Goal: Task Accomplishment & Management: Use online tool/utility

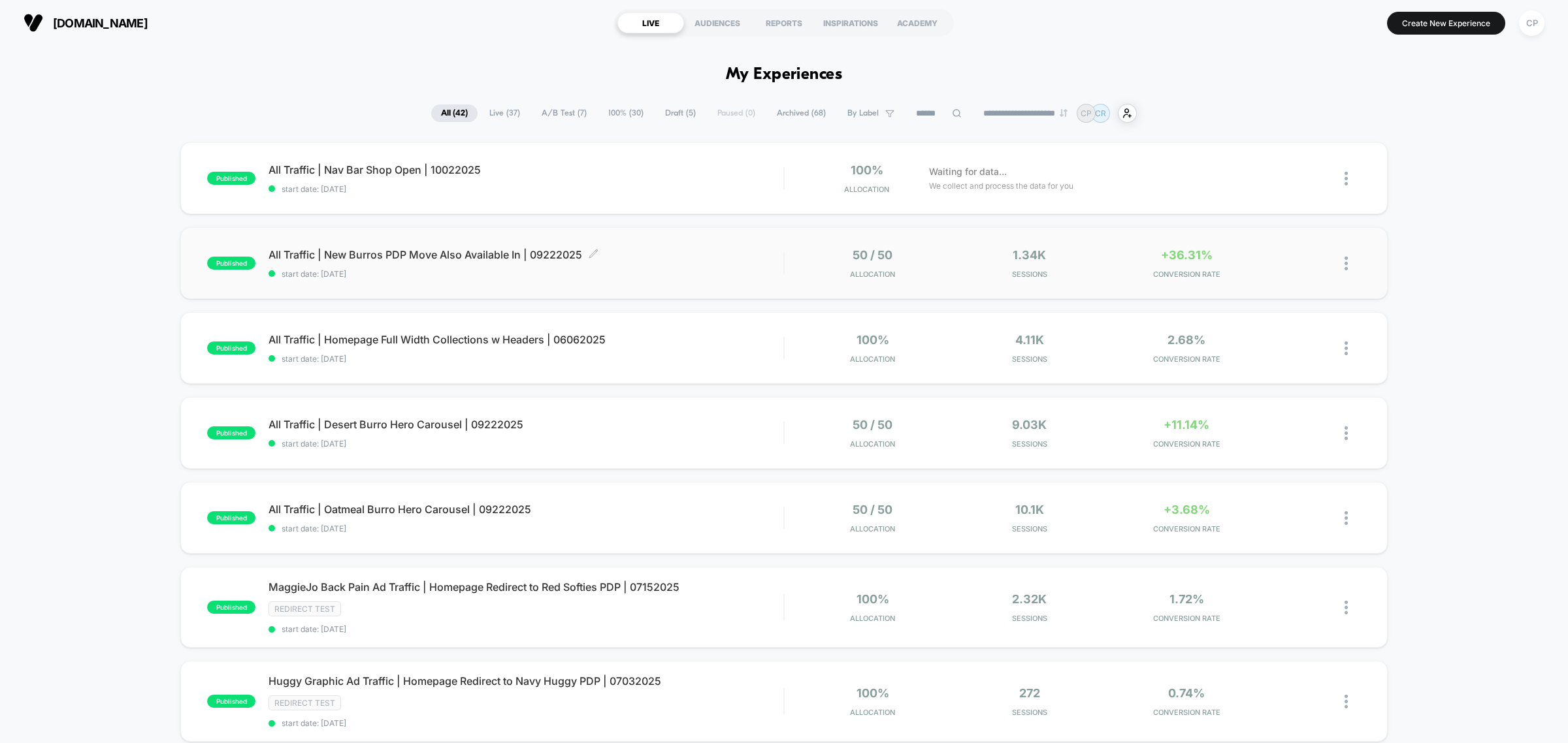
click at [388, 256] on span "All Traffic | New Burros PDP Move Also Available In | 09222025 Click to edit ex…" at bounding box center [526, 254] width 515 height 13
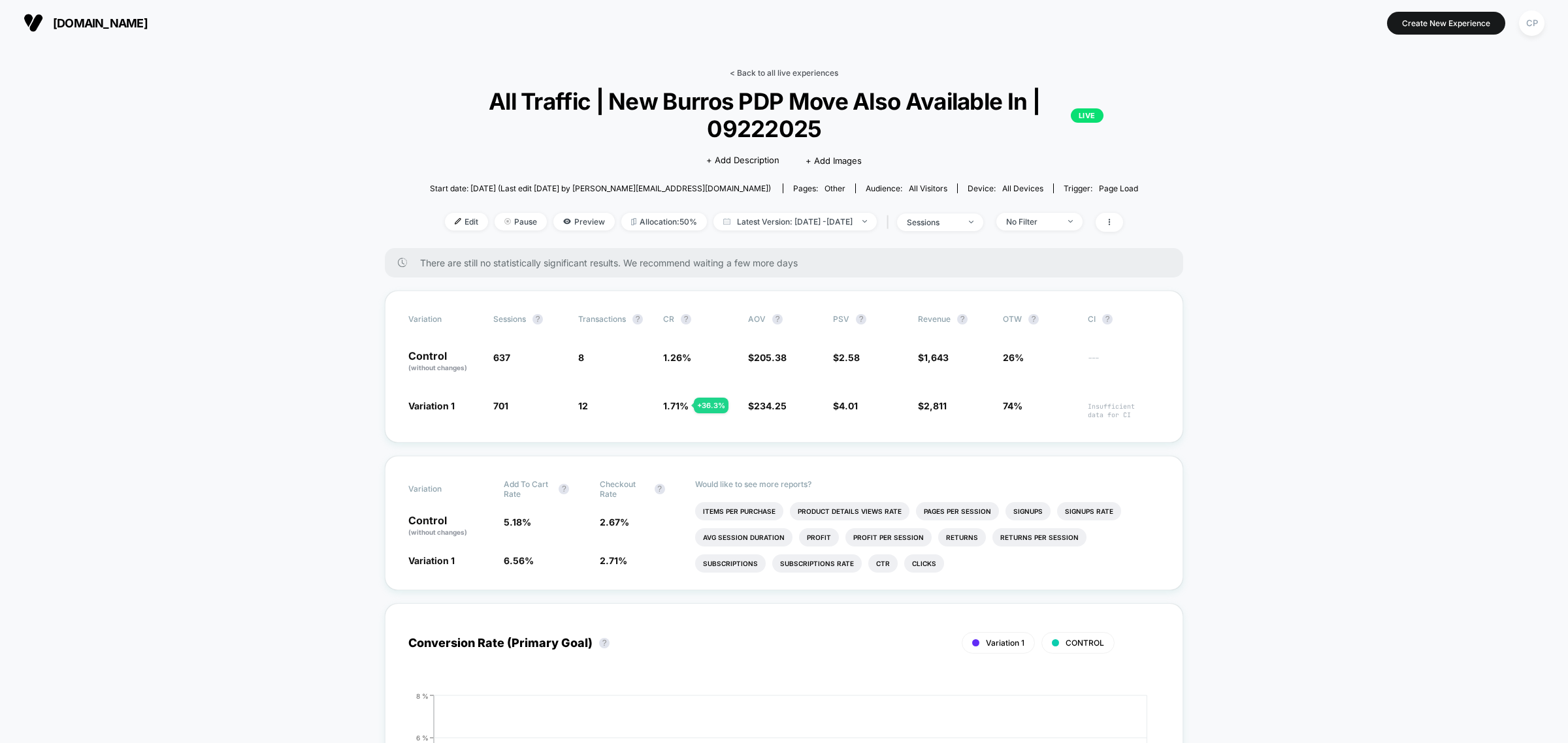
click at [794, 73] on link "< Back to all live experiences" at bounding box center [784, 73] width 109 height 10
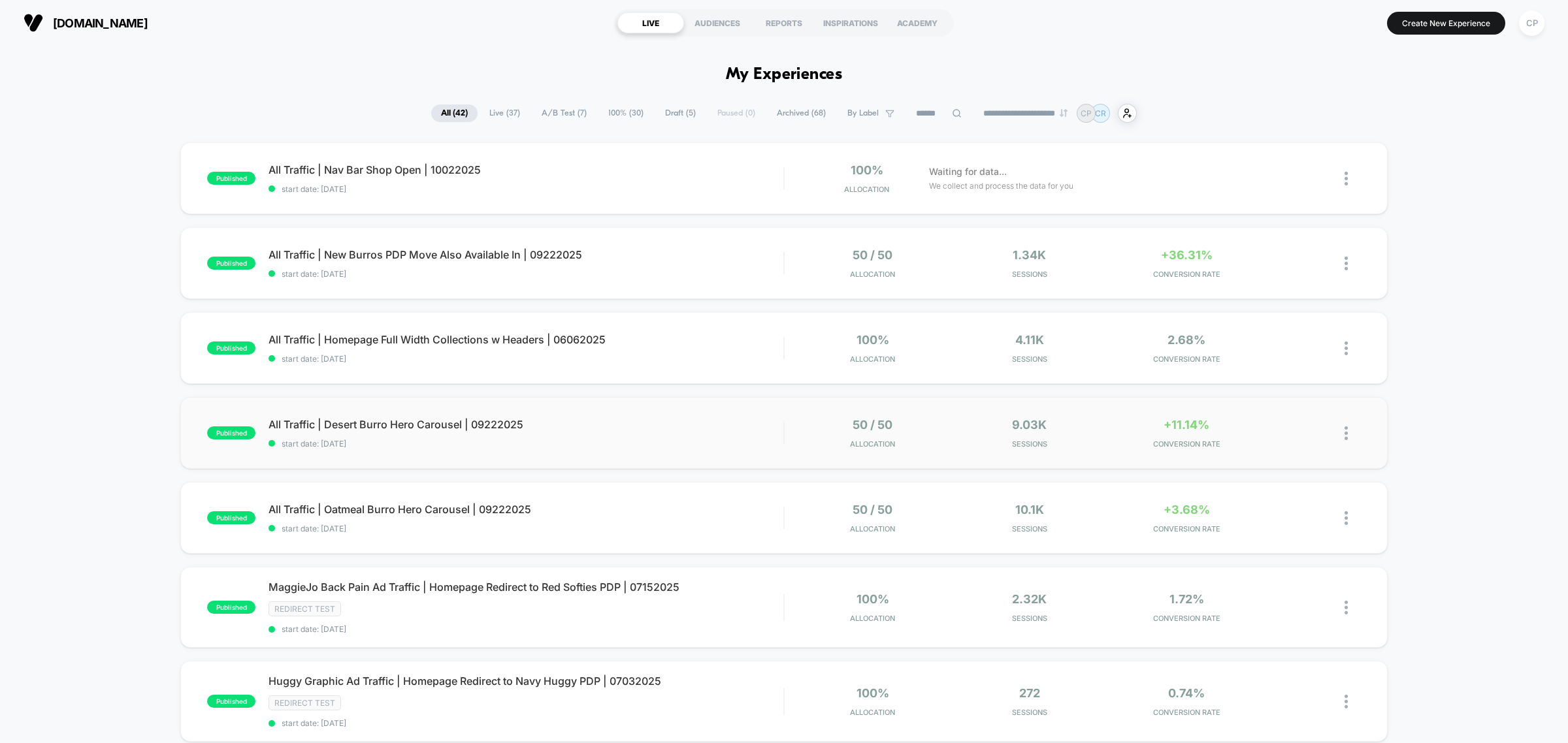
click at [1344, 431] on img at bounding box center [1346, 433] width 4 height 14
click at [1298, 389] on div "Duplicate" at bounding box center [1280, 389] width 118 height 29
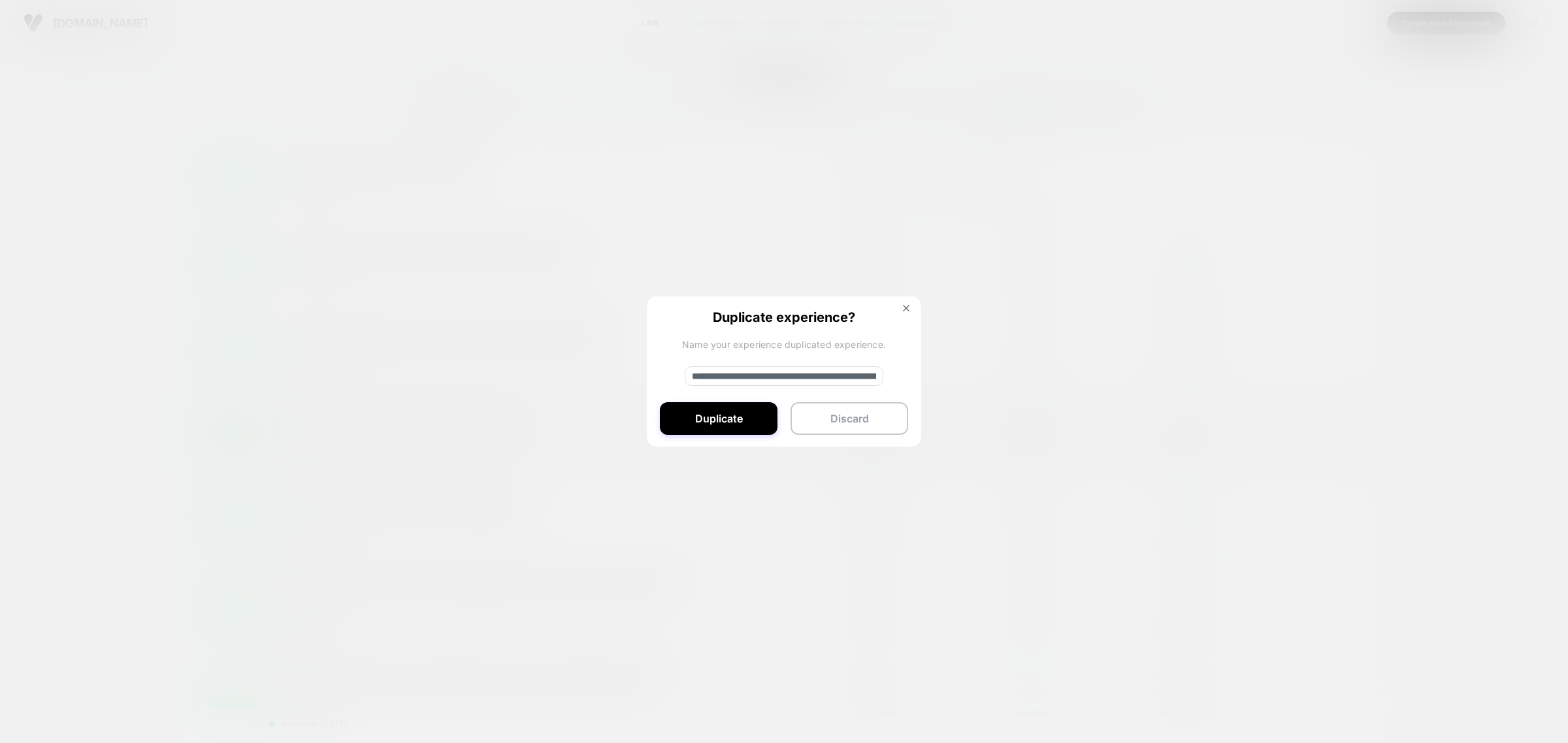
drag, startPoint x: 671, startPoint y: 379, endPoint x: 533, endPoint y: 354, distance: 140.2
click at [1344, 418] on div "**********" at bounding box center [1352, 433] width 17 height 31
type input "**********"
click at [727, 419] on button "Duplicate" at bounding box center [719, 418] width 118 height 32
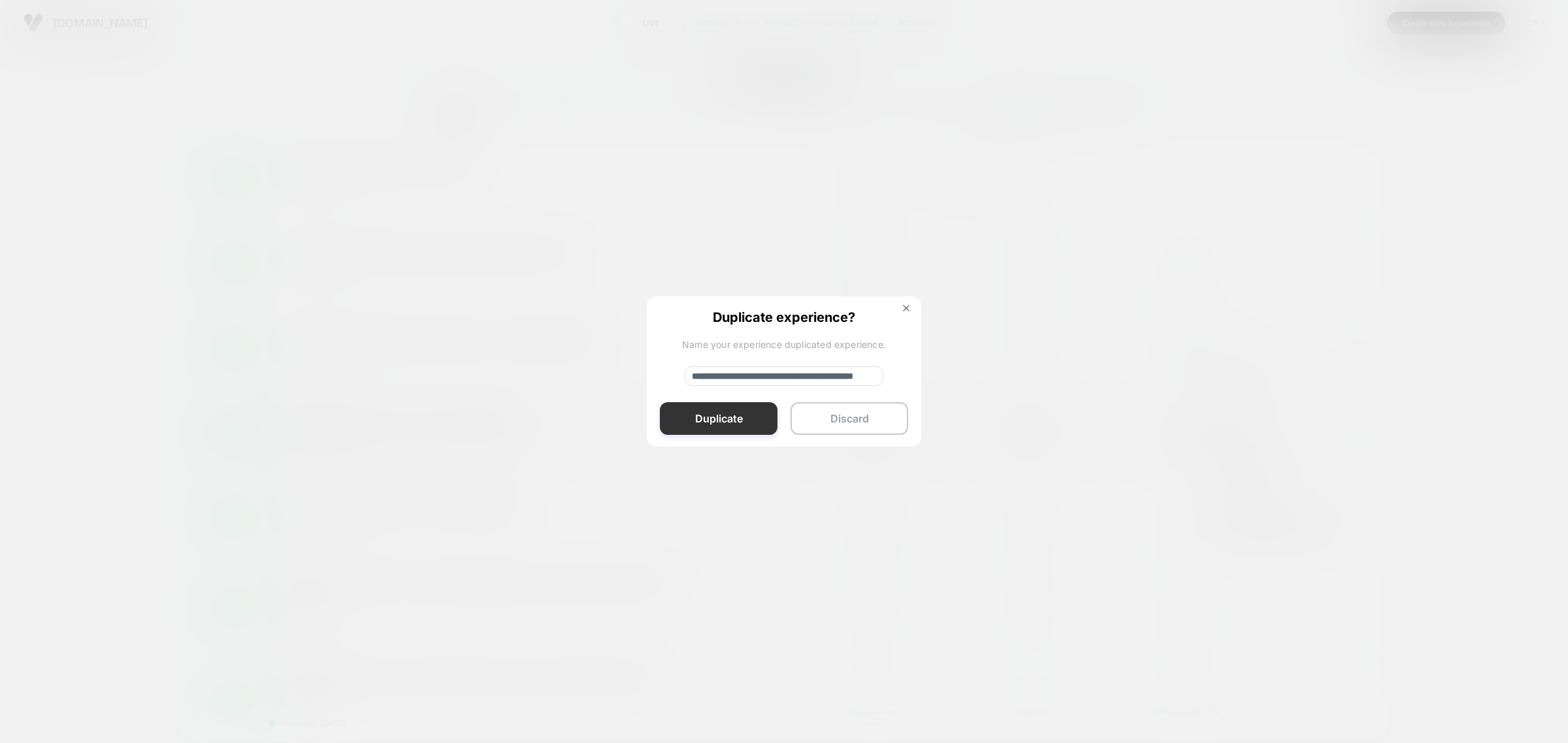
scroll to position [0, 0]
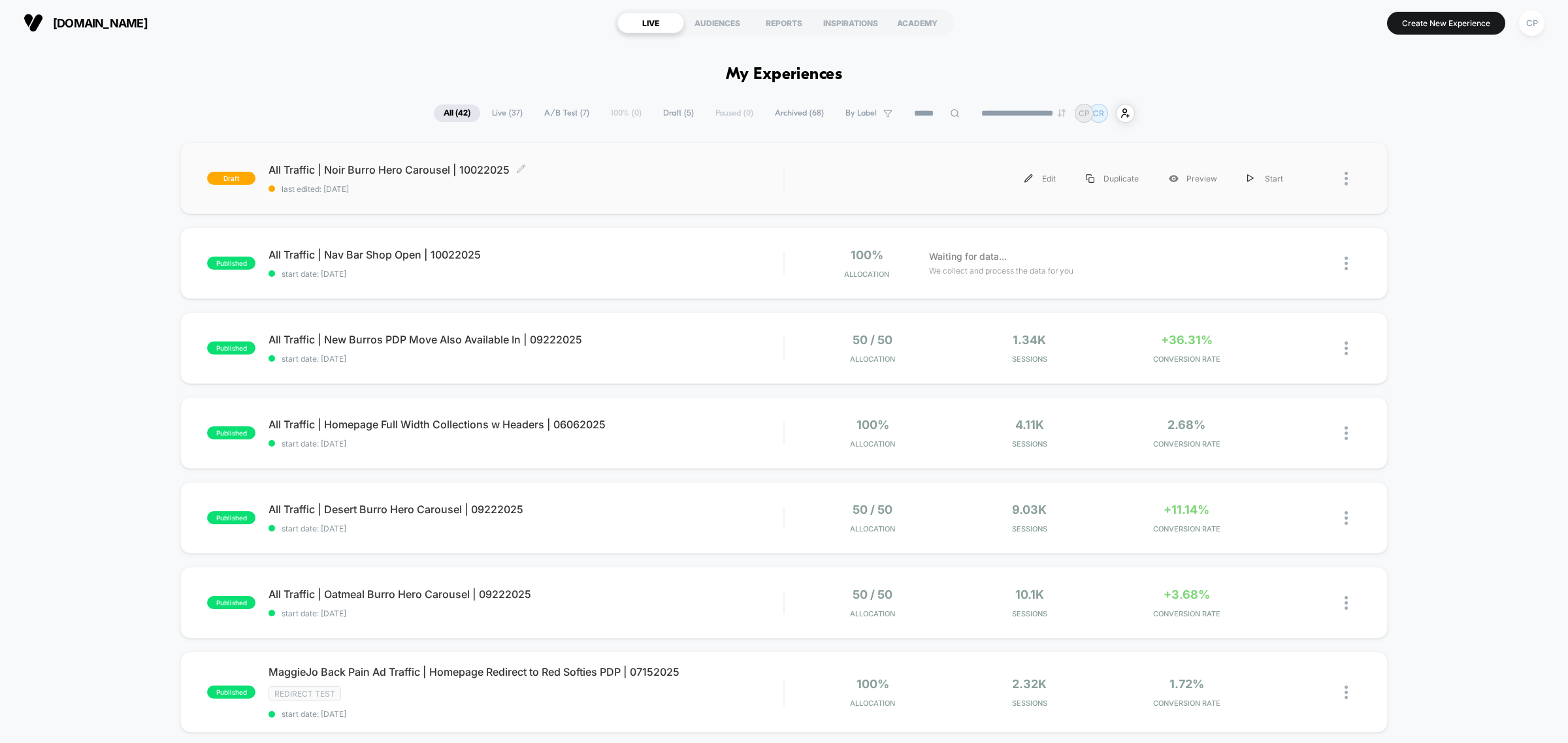
click at [431, 168] on span "All Traffic | Noir Burro Hero Carousel | 10022025 Click to edit experience deta…" at bounding box center [526, 170] width 515 height 13
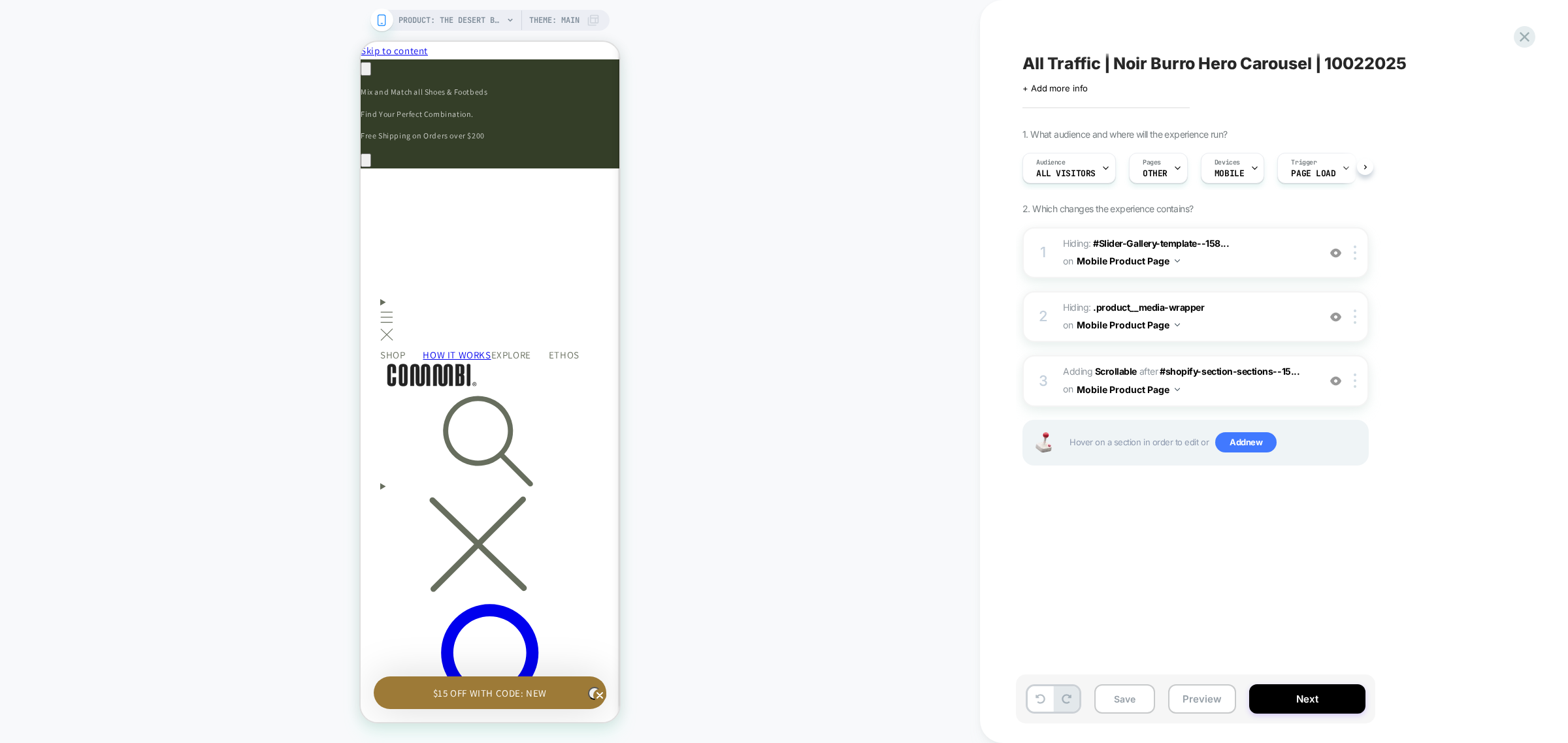
scroll to position [0, 1]
click at [1170, 173] on div "Pages OTHER" at bounding box center [1154, 168] width 51 height 29
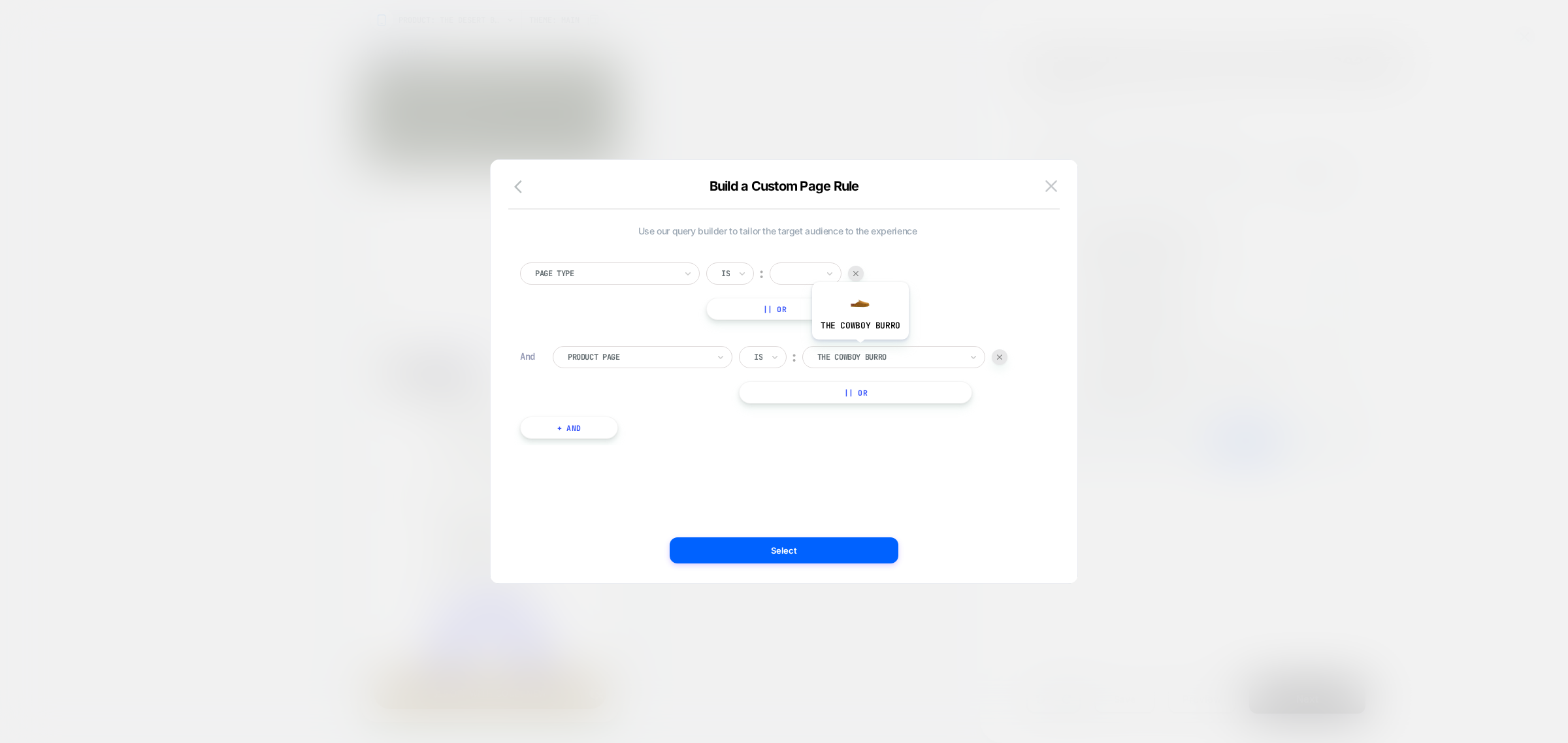
click at [861, 354] on div at bounding box center [889, 357] width 144 height 11
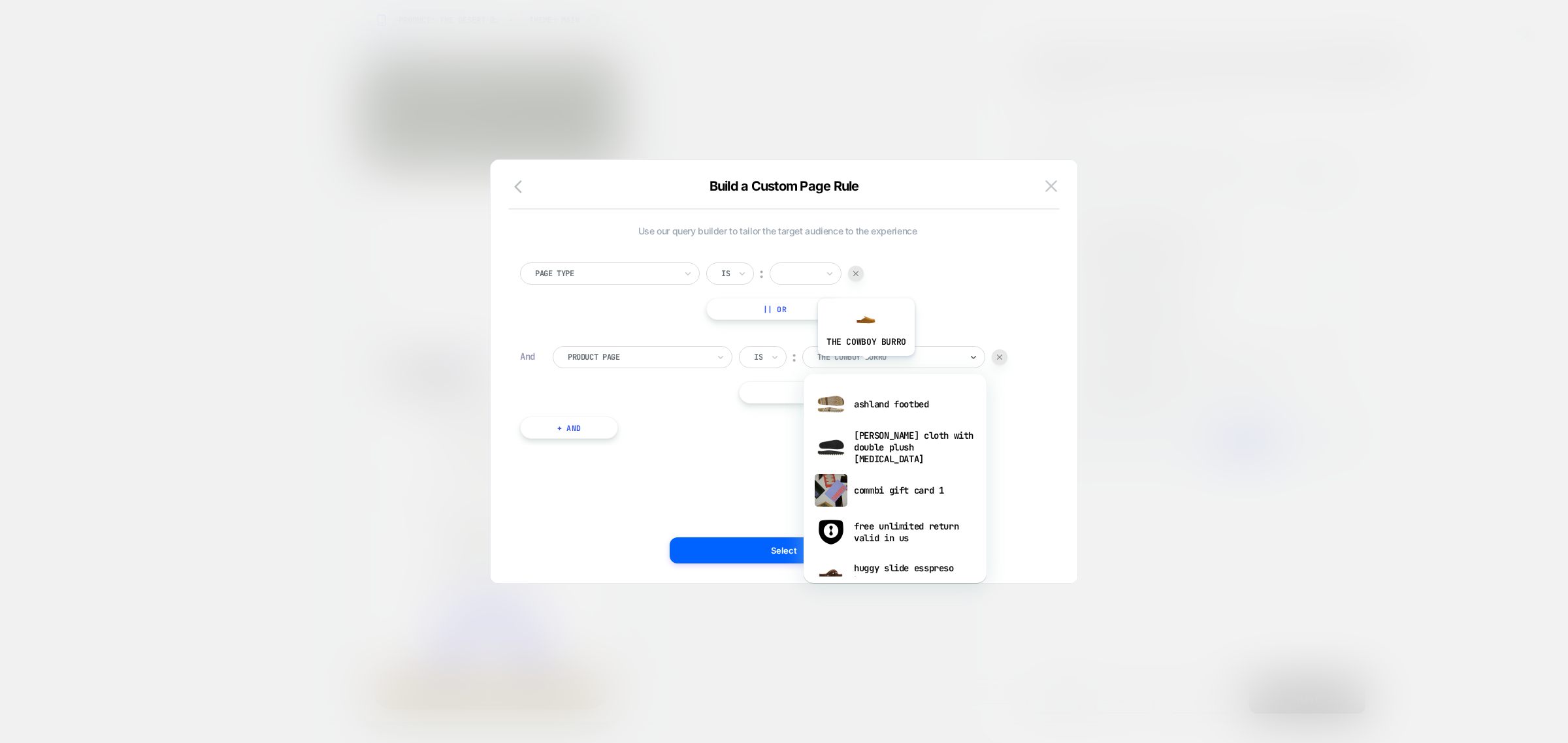
scroll to position [0, 383]
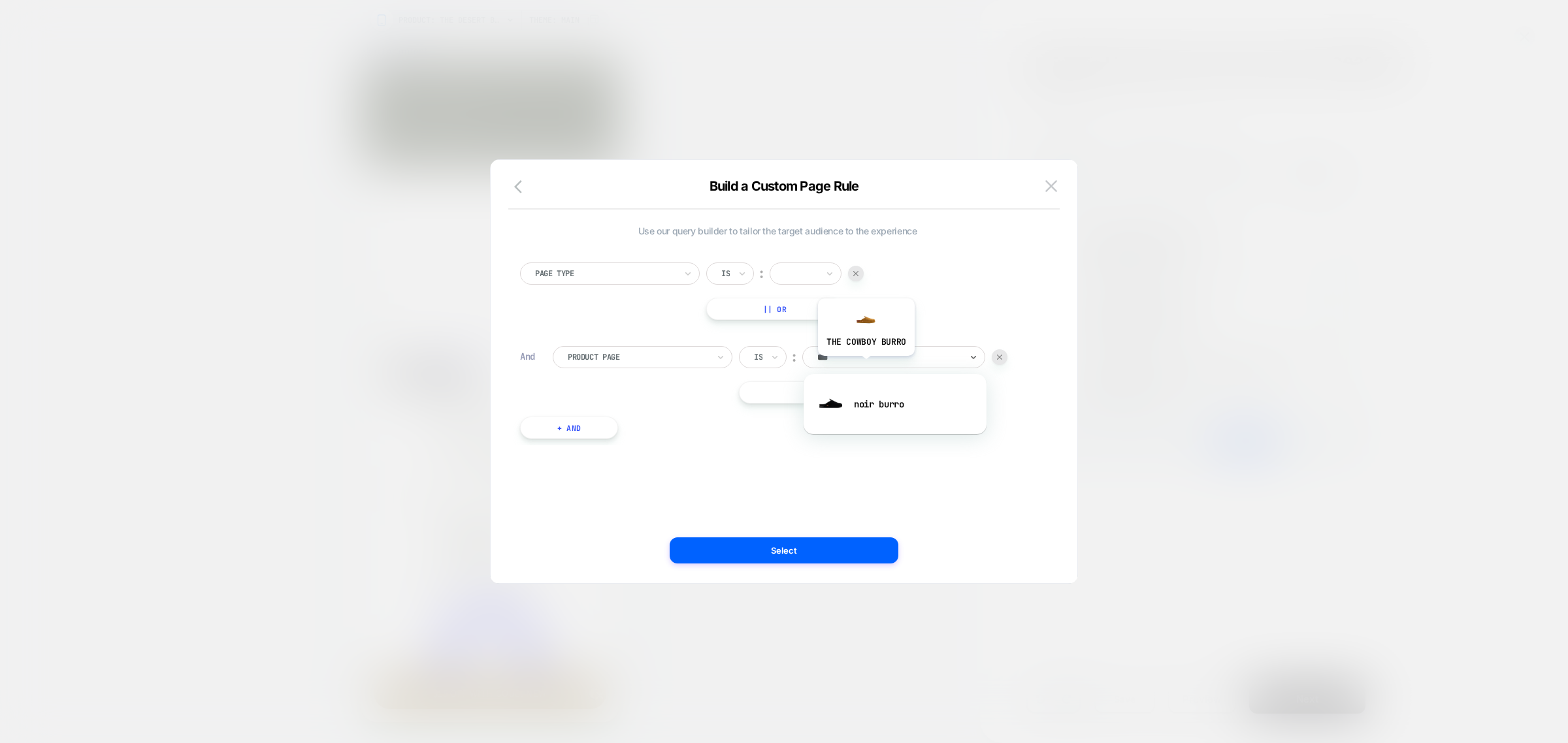
type input "****"
click at [868, 399] on div "noir burro" at bounding box center [895, 404] width 170 height 42
click at [812, 548] on button "Select" at bounding box center [784, 550] width 229 height 26
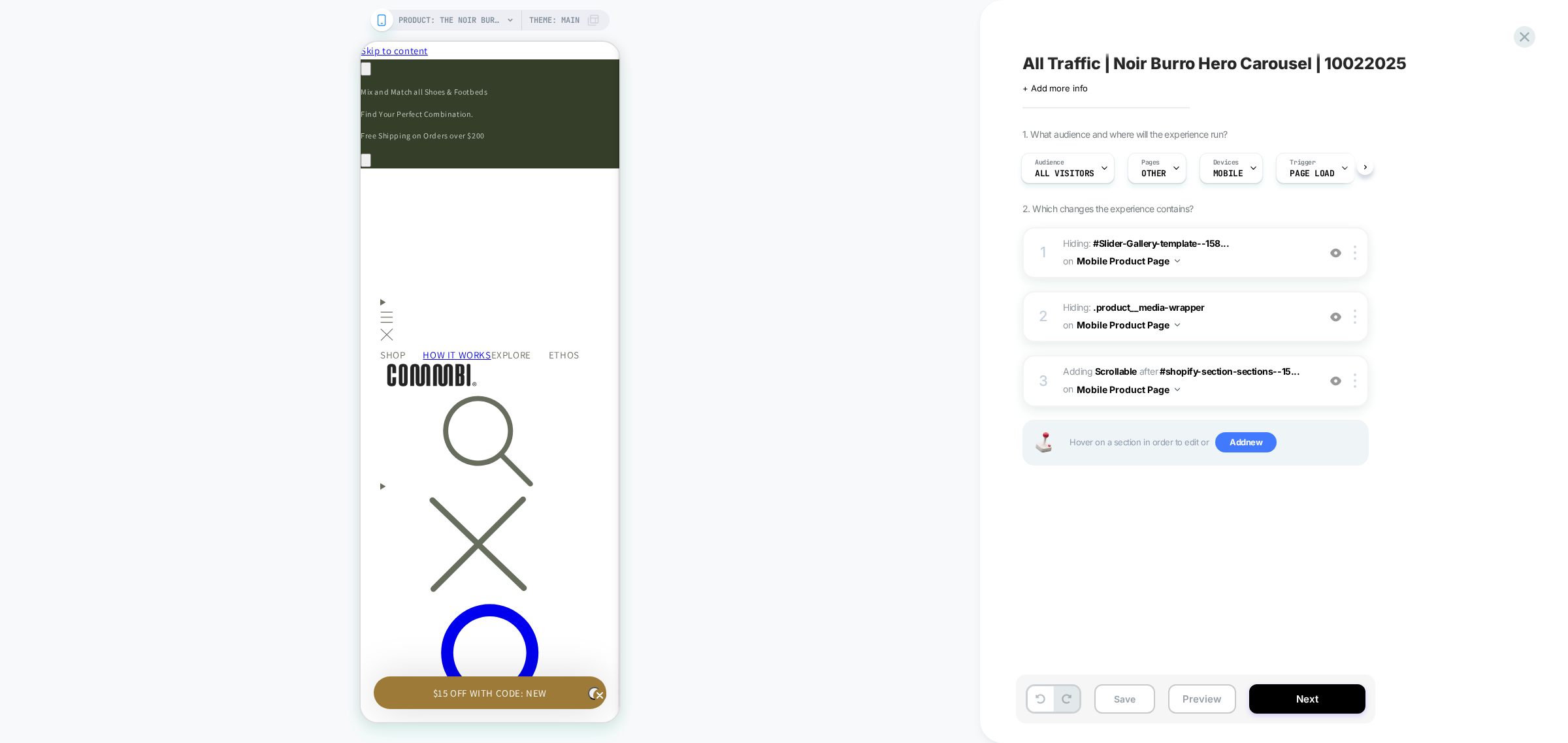
scroll to position [0, 191]
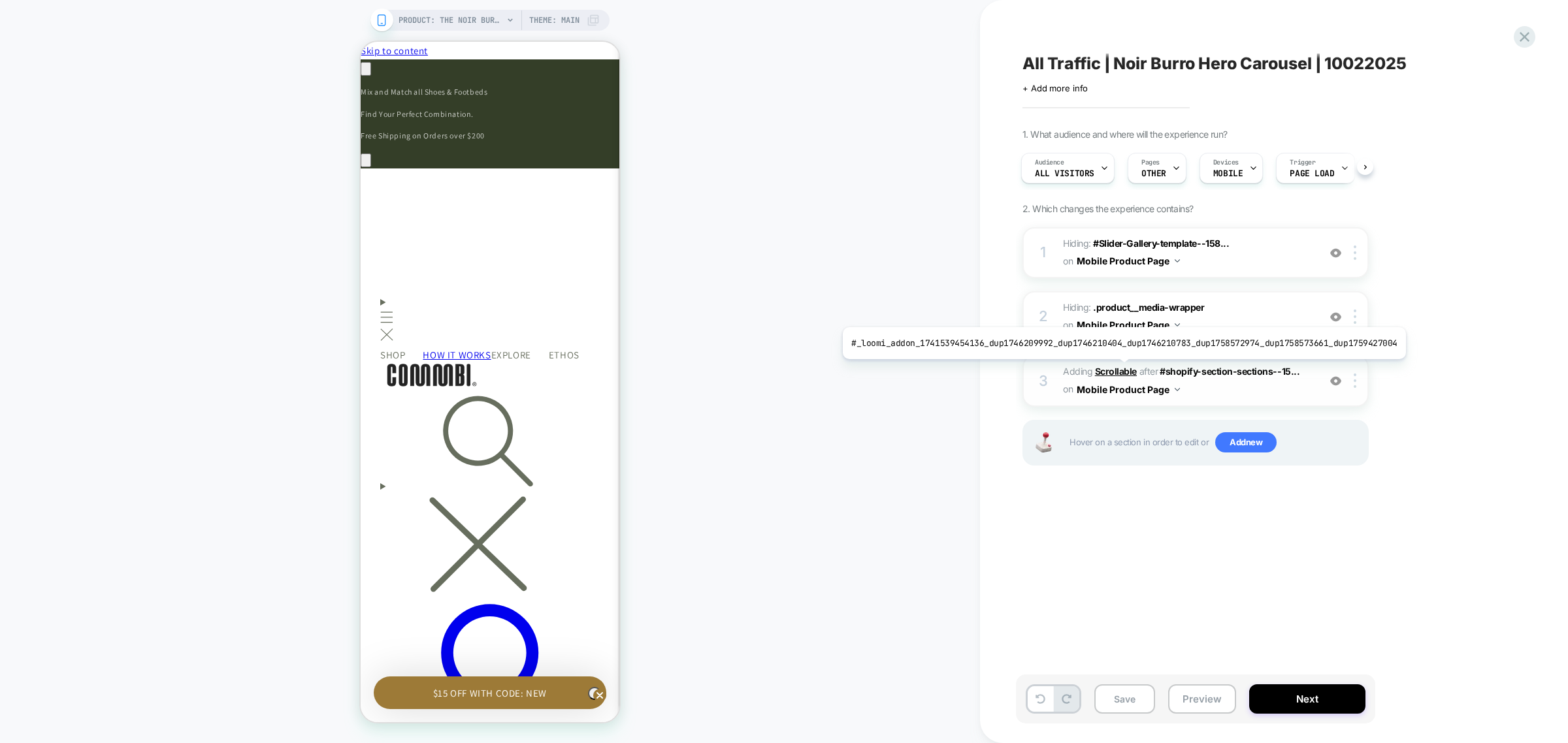
click at [1117, 369] on b "Scrollable" at bounding box center [1116, 371] width 42 height 11
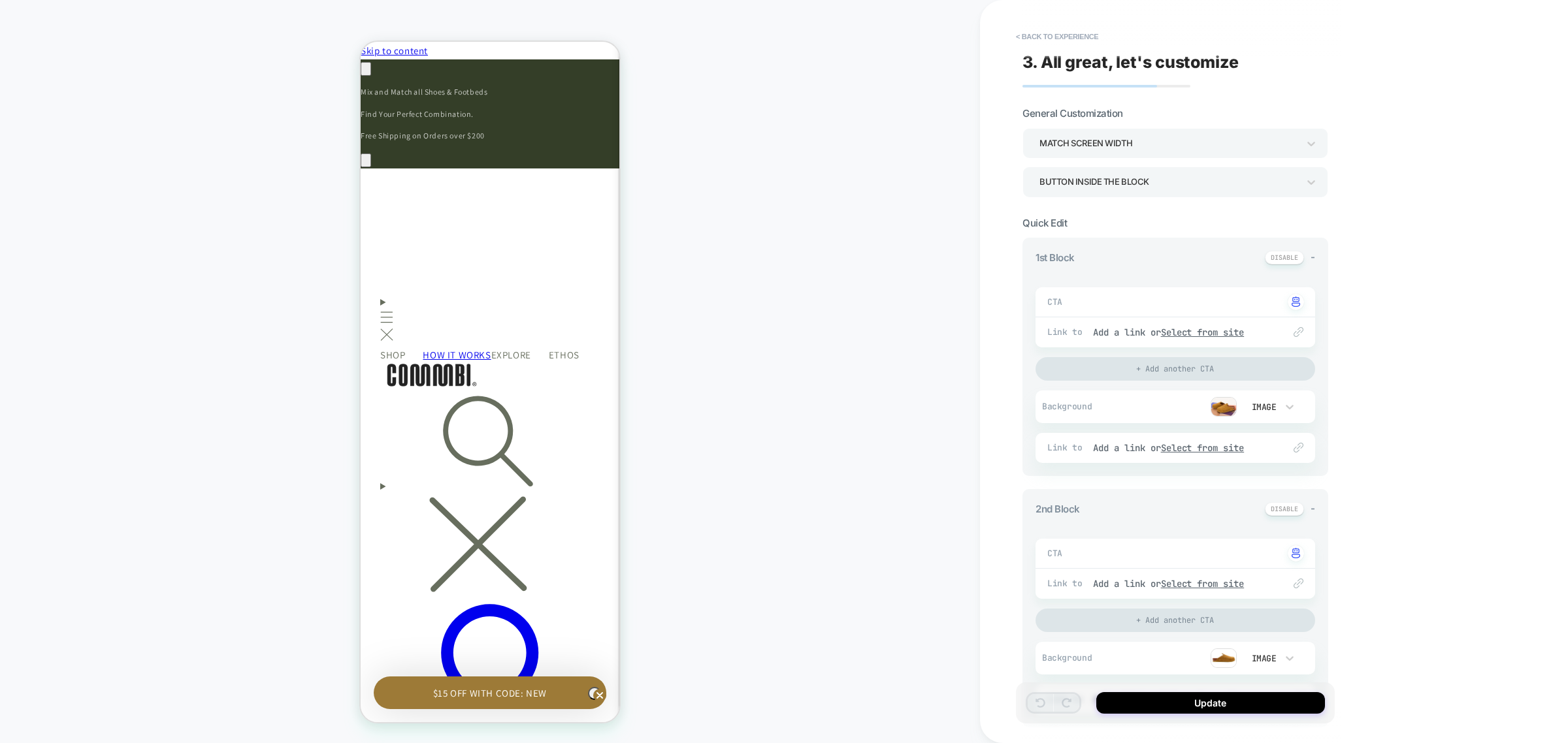
scroll to position [0, 383]
click at [1223, 408] on img at bounding box center [1224, 407] width 26 height 19
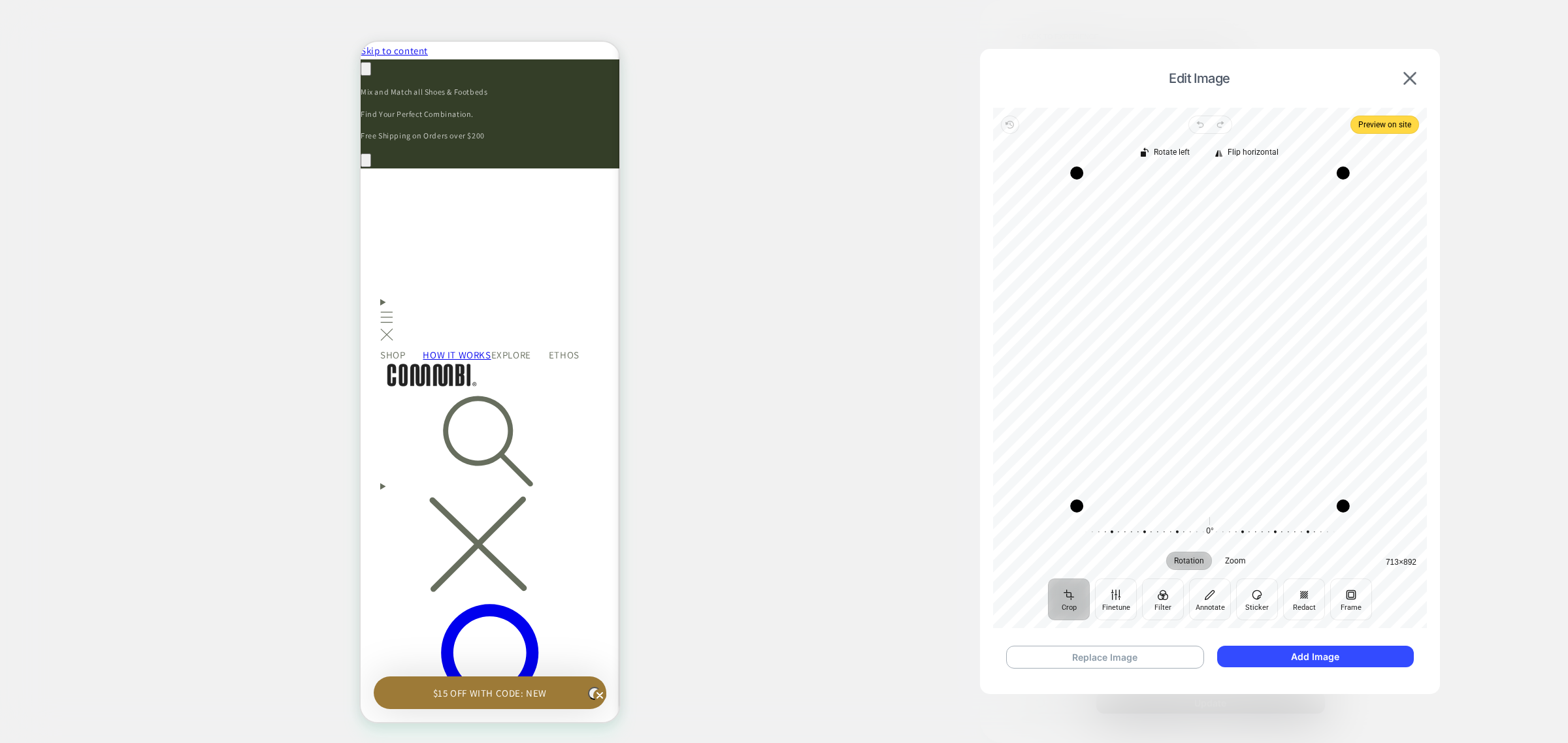
scroll to position [0, 191]
click at [1129, 661] on button "Replace Image" at bounding box center [1105, 657] width 198 height 23
click at [1276, 660] on button "Add Image" at bounding box center [1316, 657] width 197 height 22
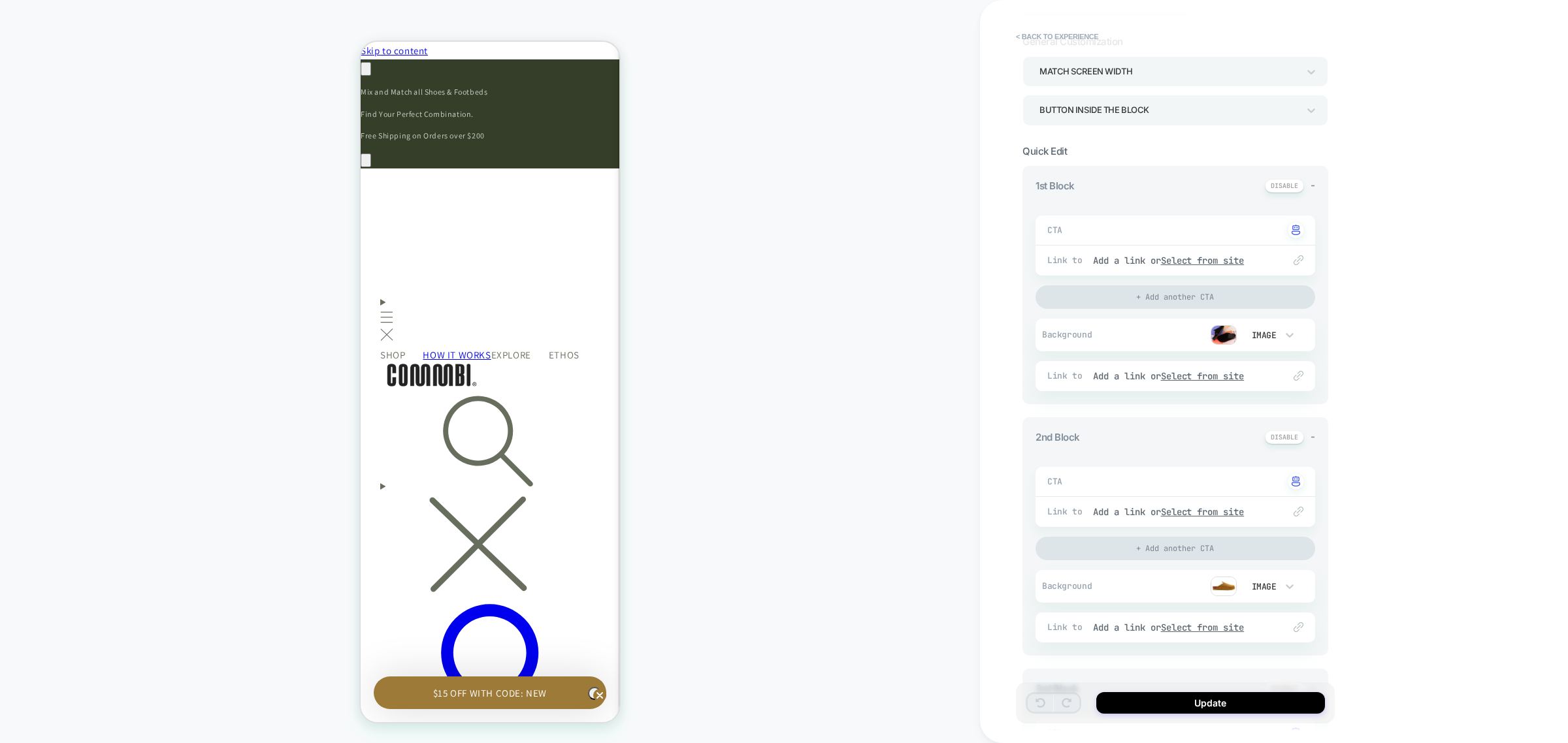
scroll to position [163, 0]
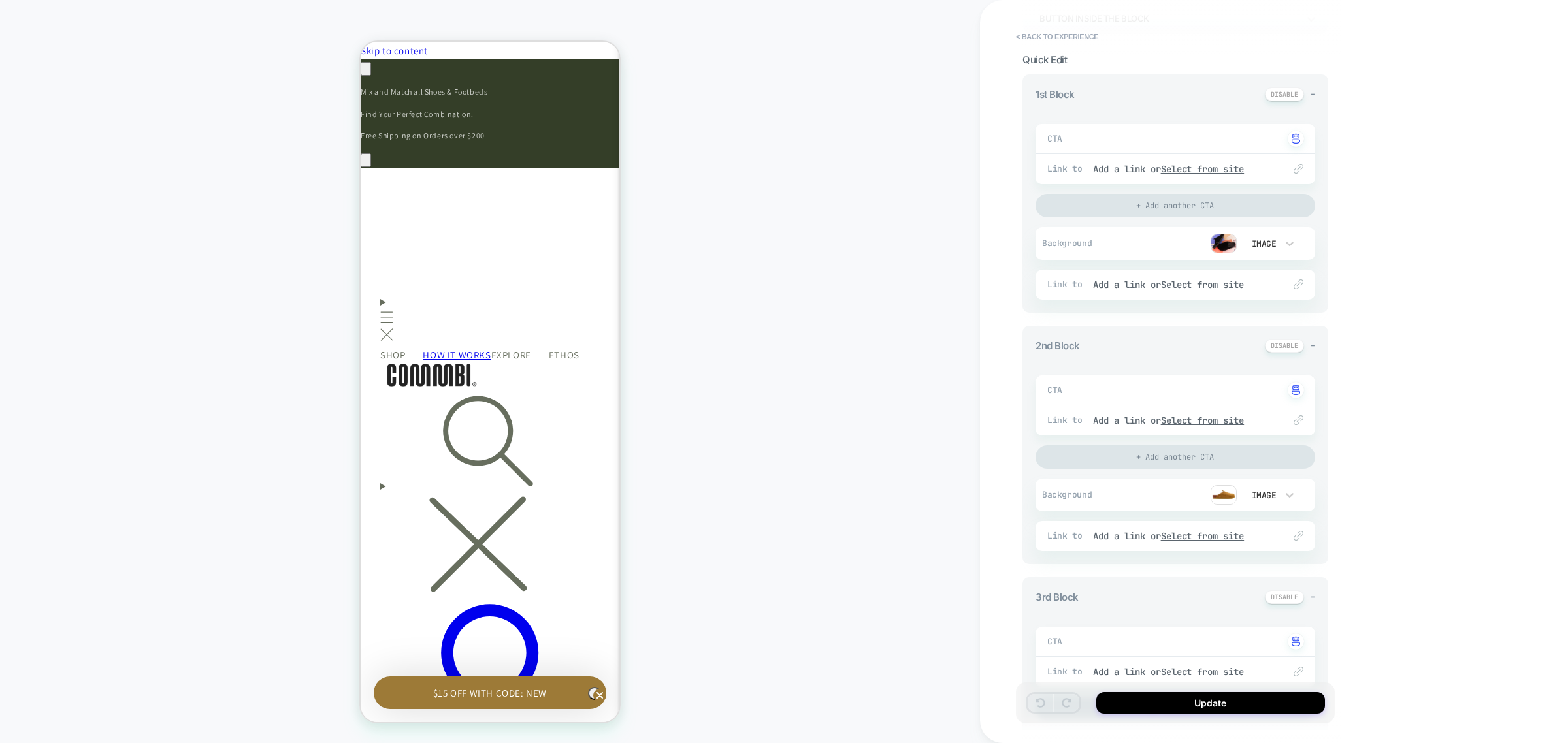
click at [1229, 501] on img at bounding box center [1224, 494] width 26 height 19
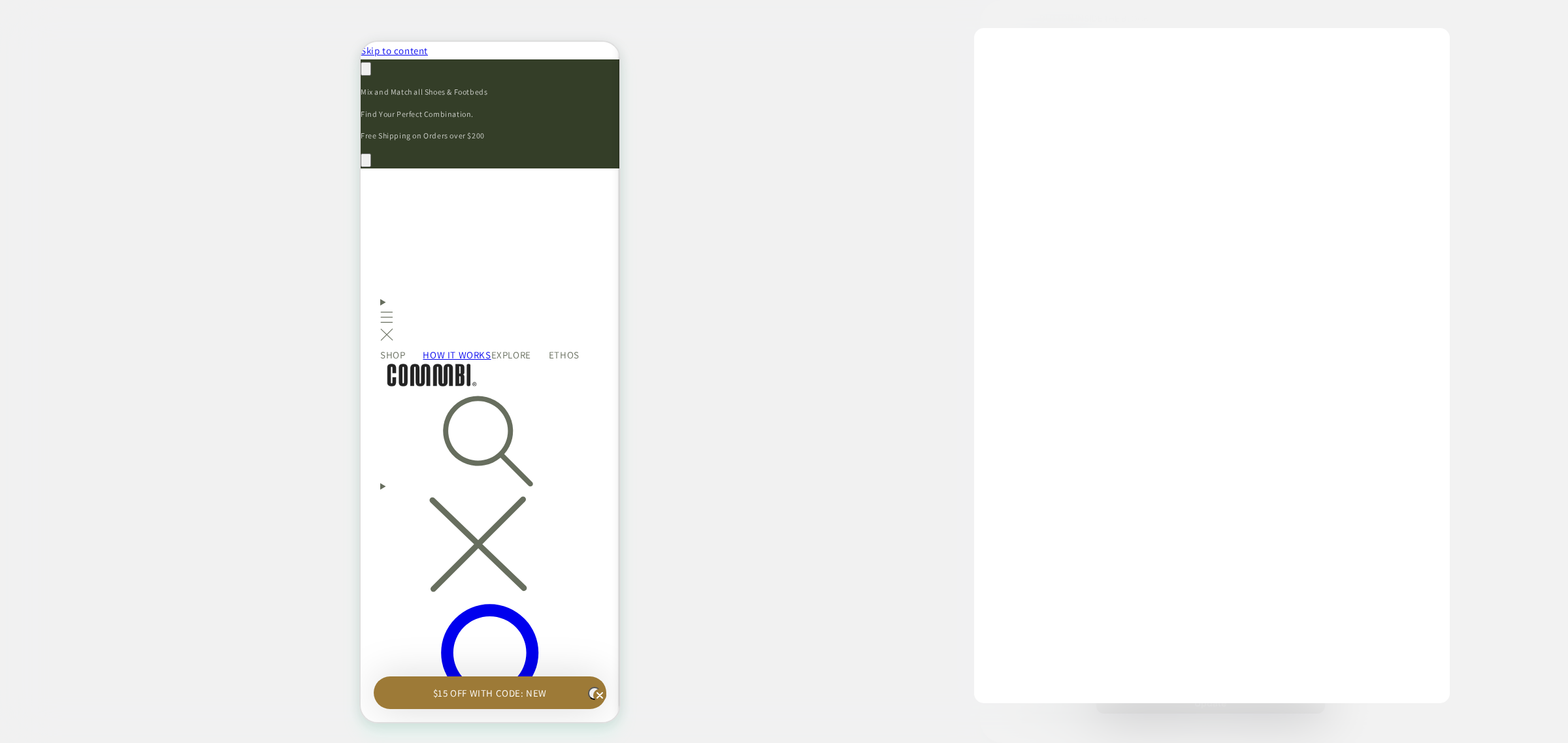
scroll to position [0, 383]
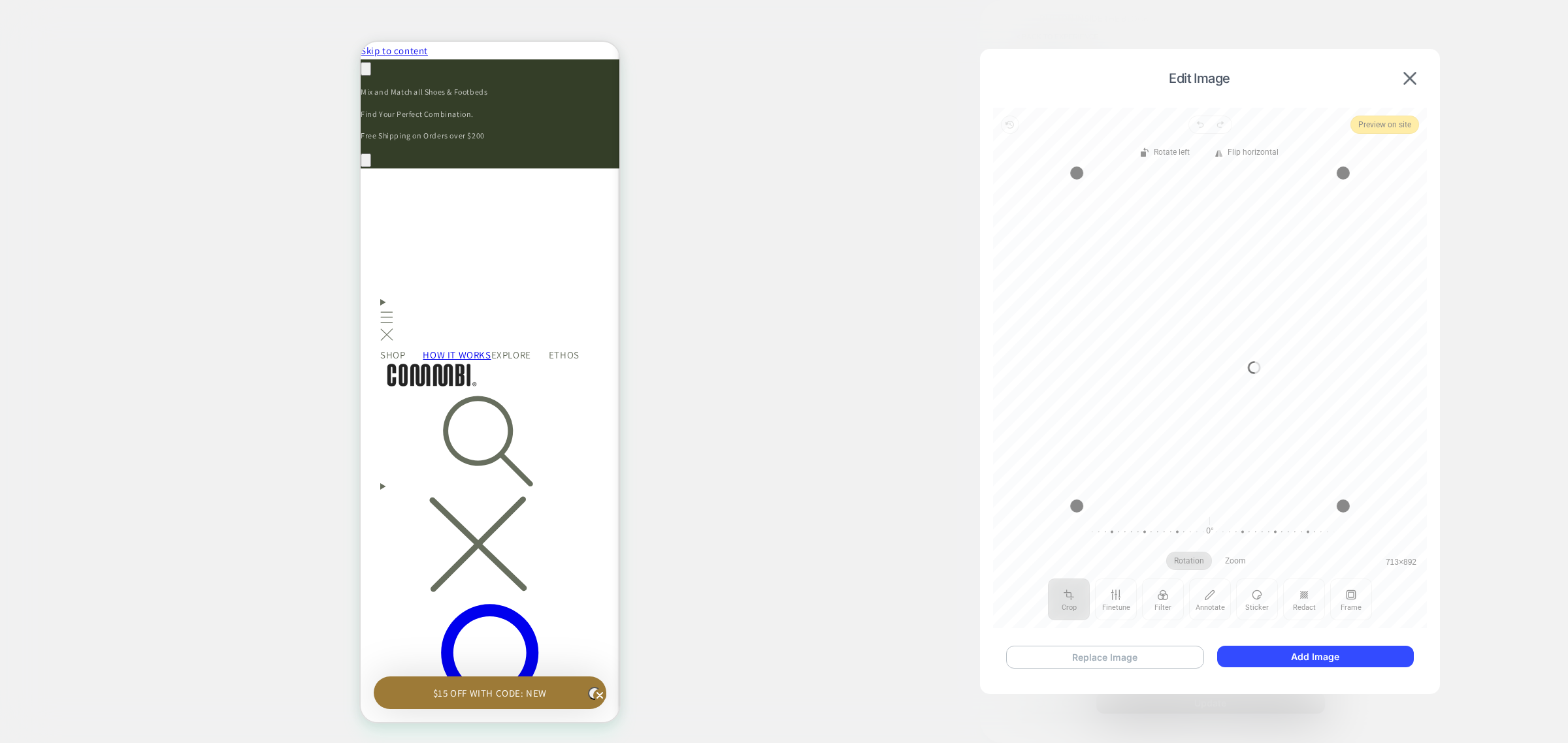
click at [1092, 661] on button "Replace Image" at bounding box center [1105, 657] width 198 height 23
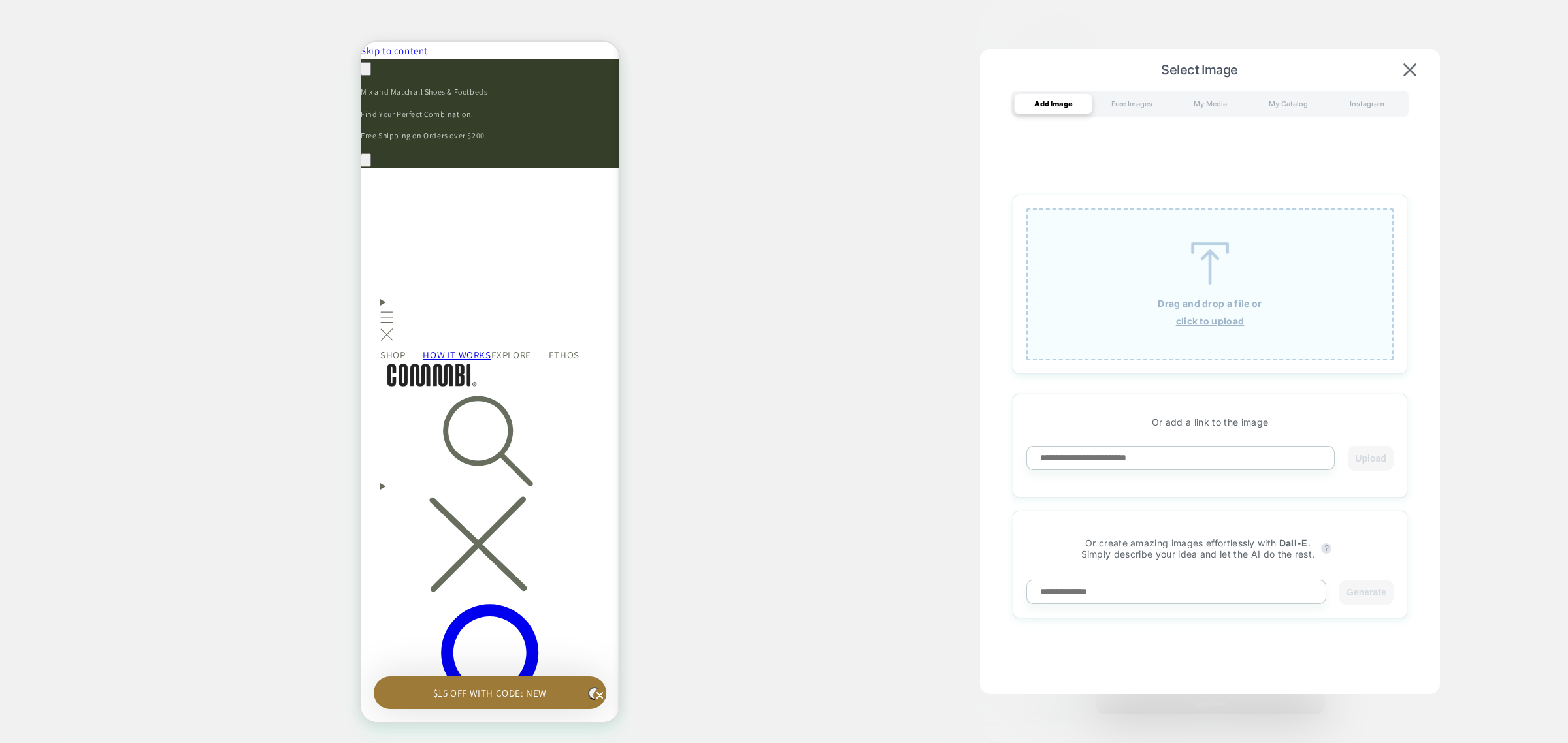
scroll to position [0, 0]
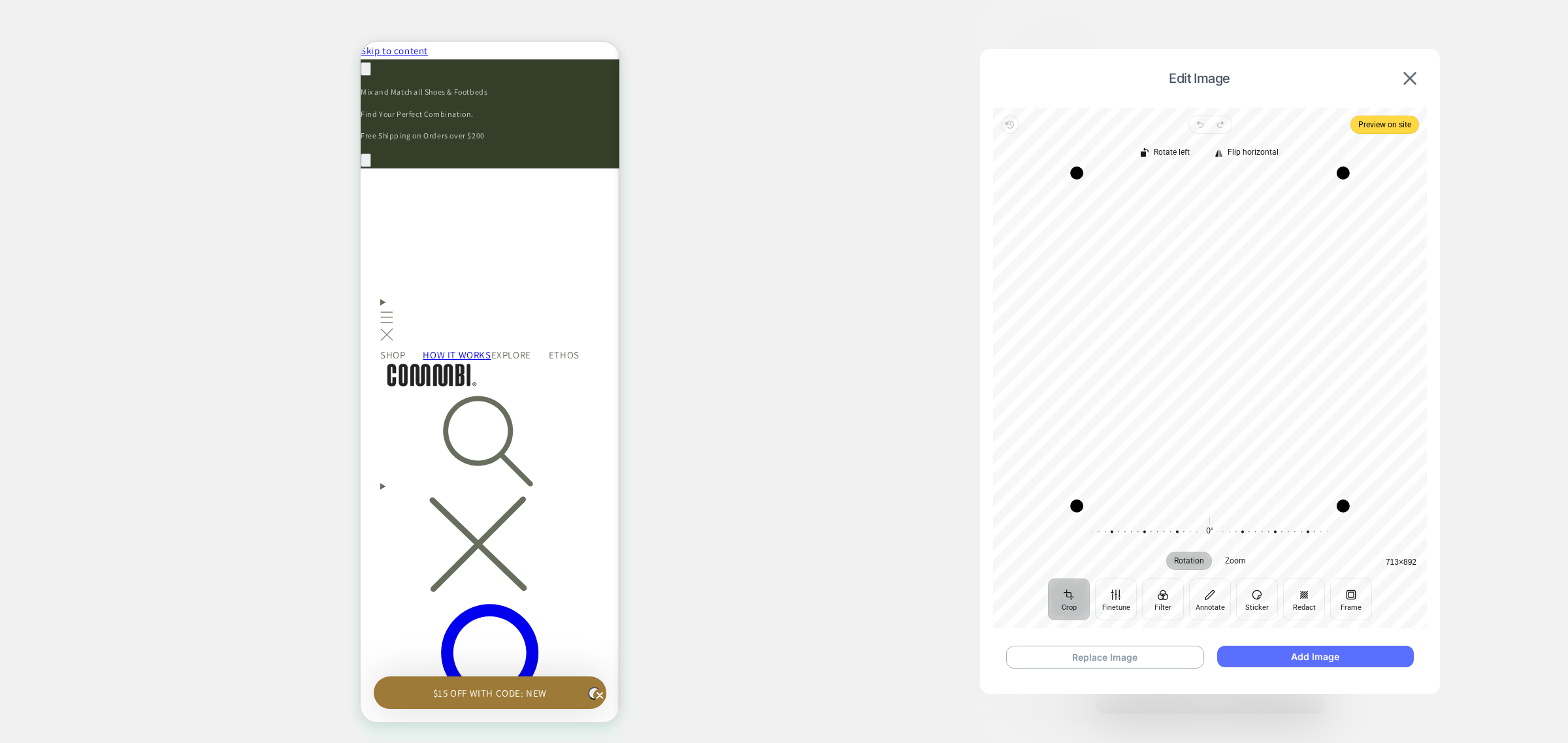
click at [1299, 648] on button "Add Image" at bounding box center [1316, 657] width 197 height 22
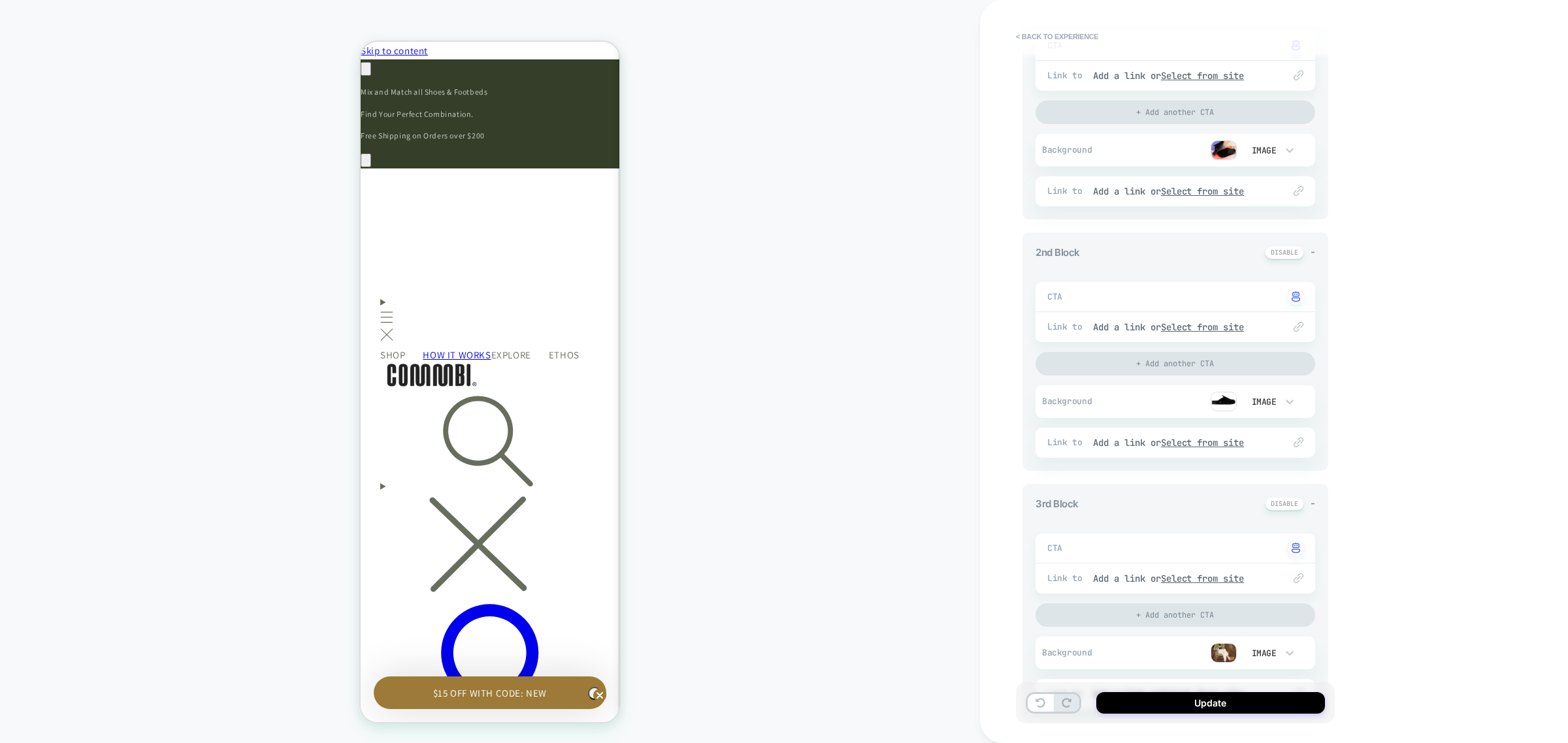
scroll to position [408, 0]
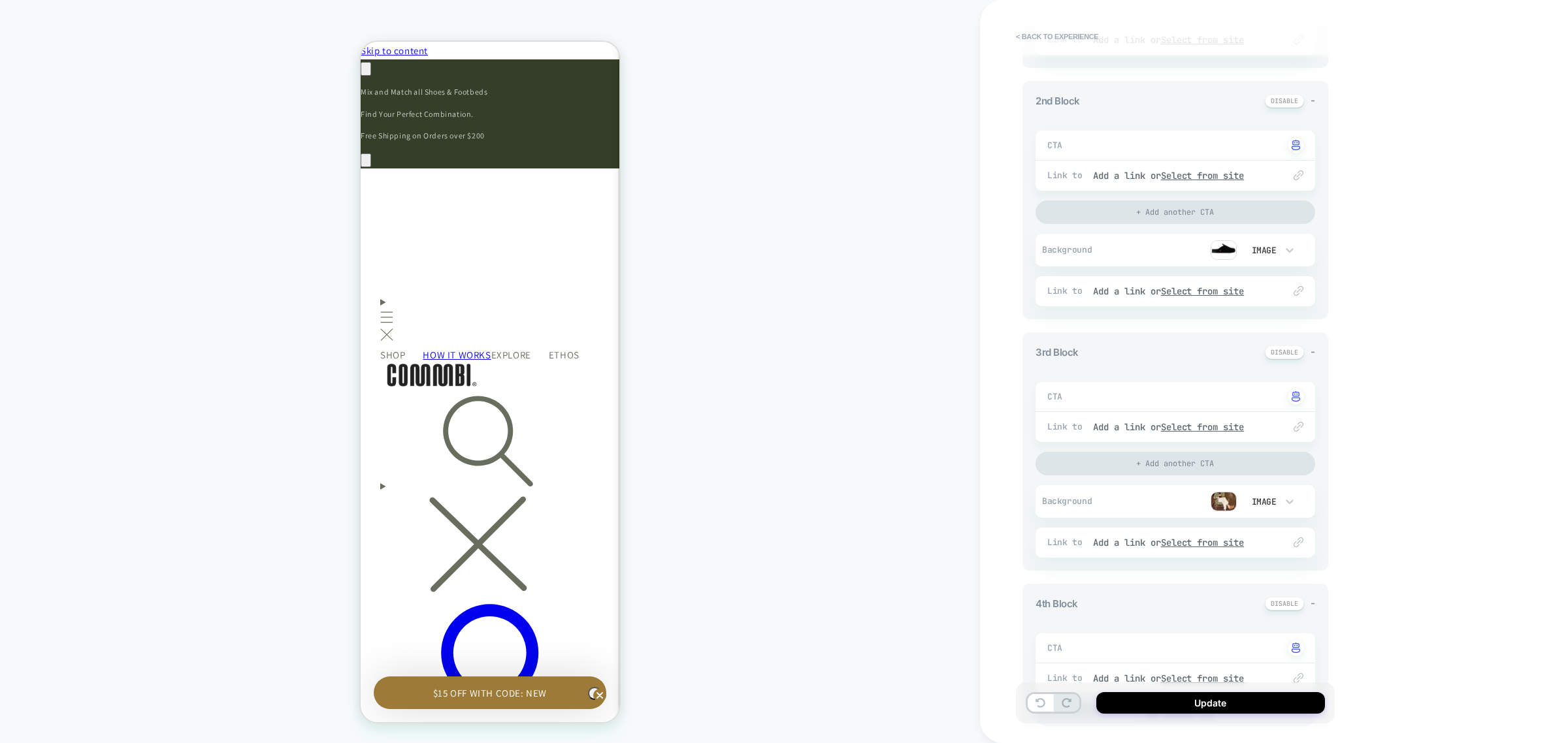
click at [1227, 501] on img at bounding box center [1224, 501] width 26 height 19
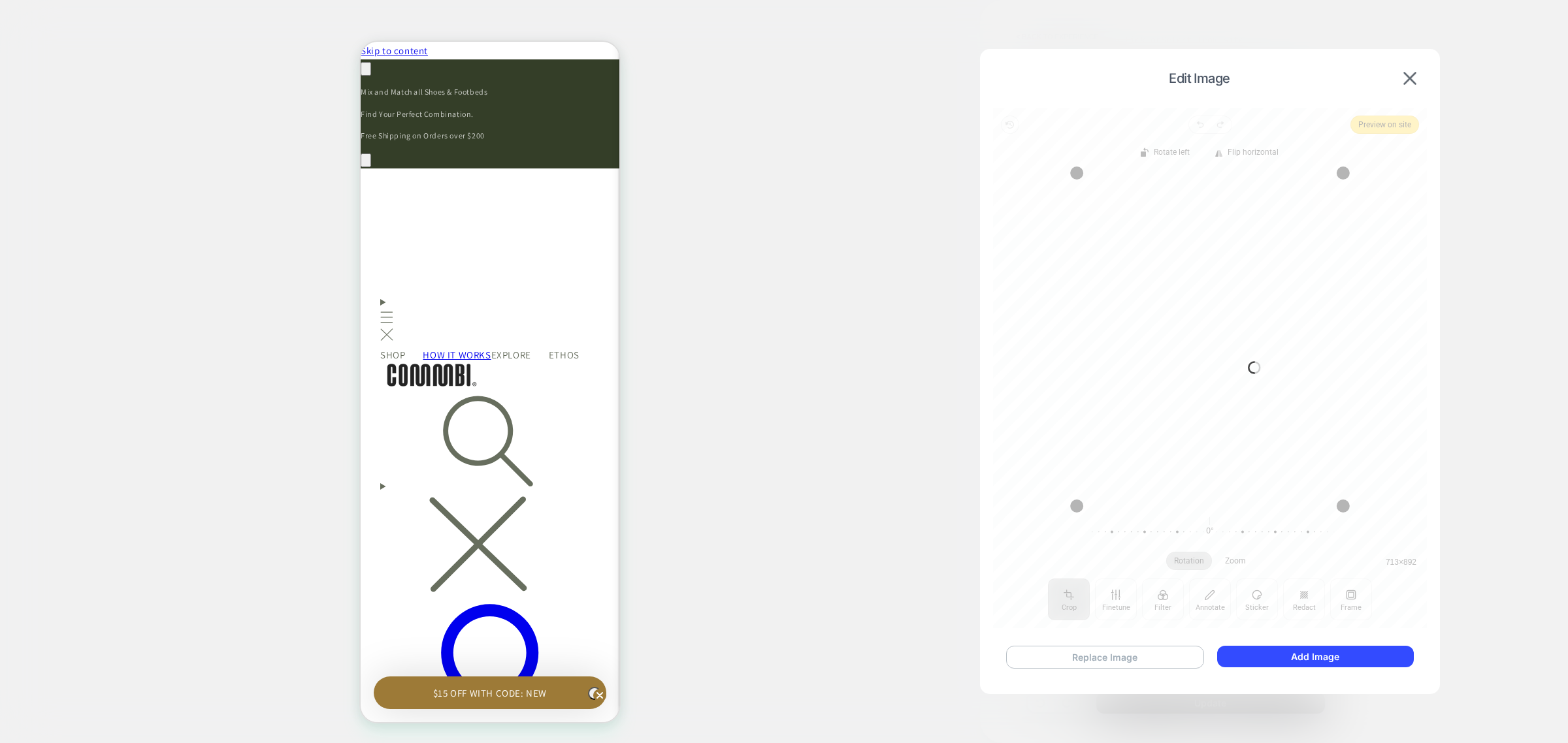
click at [1111, 655] on button "Replace Image" at bounding box center [1105, 657] width 198 height 23
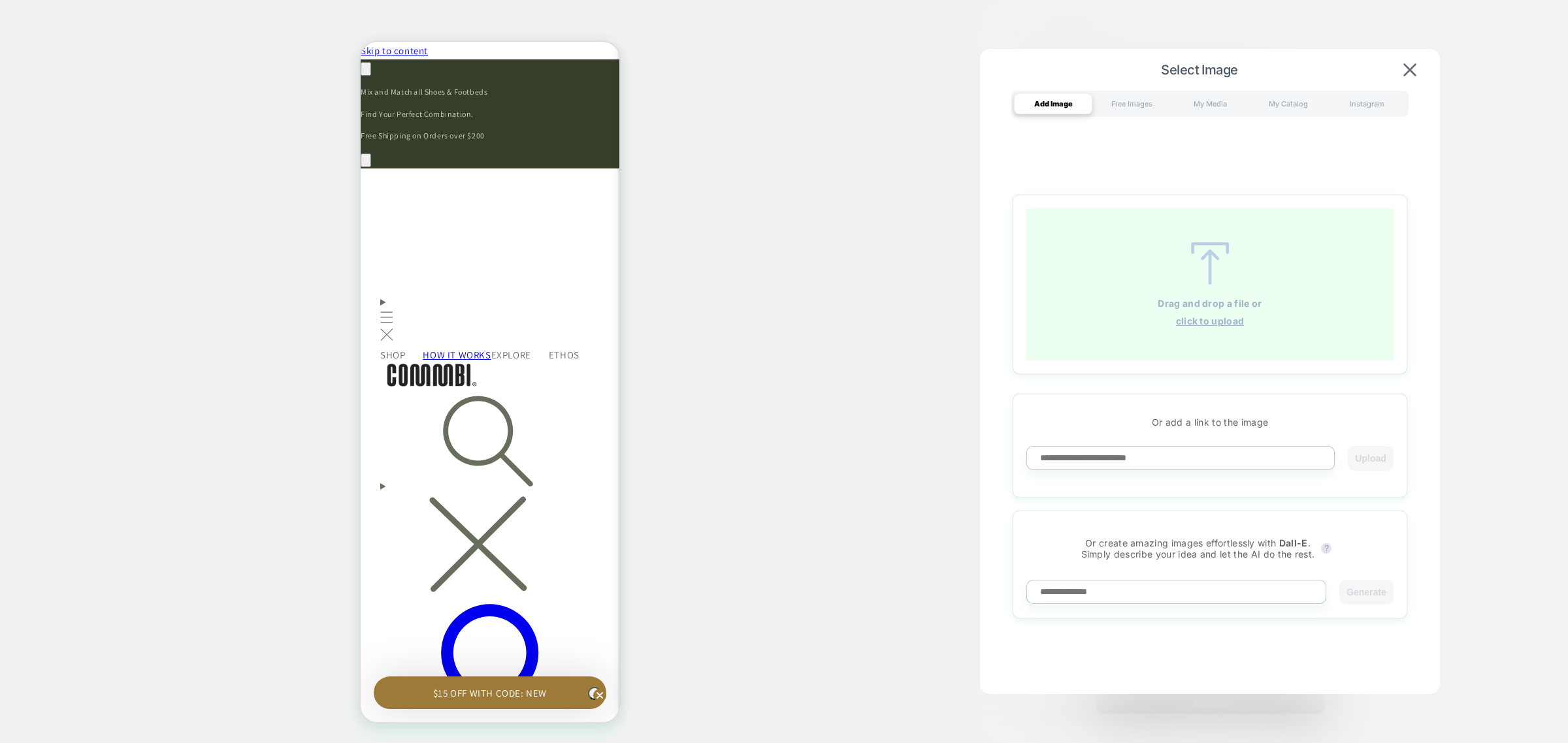
scroll to position [0, 383]
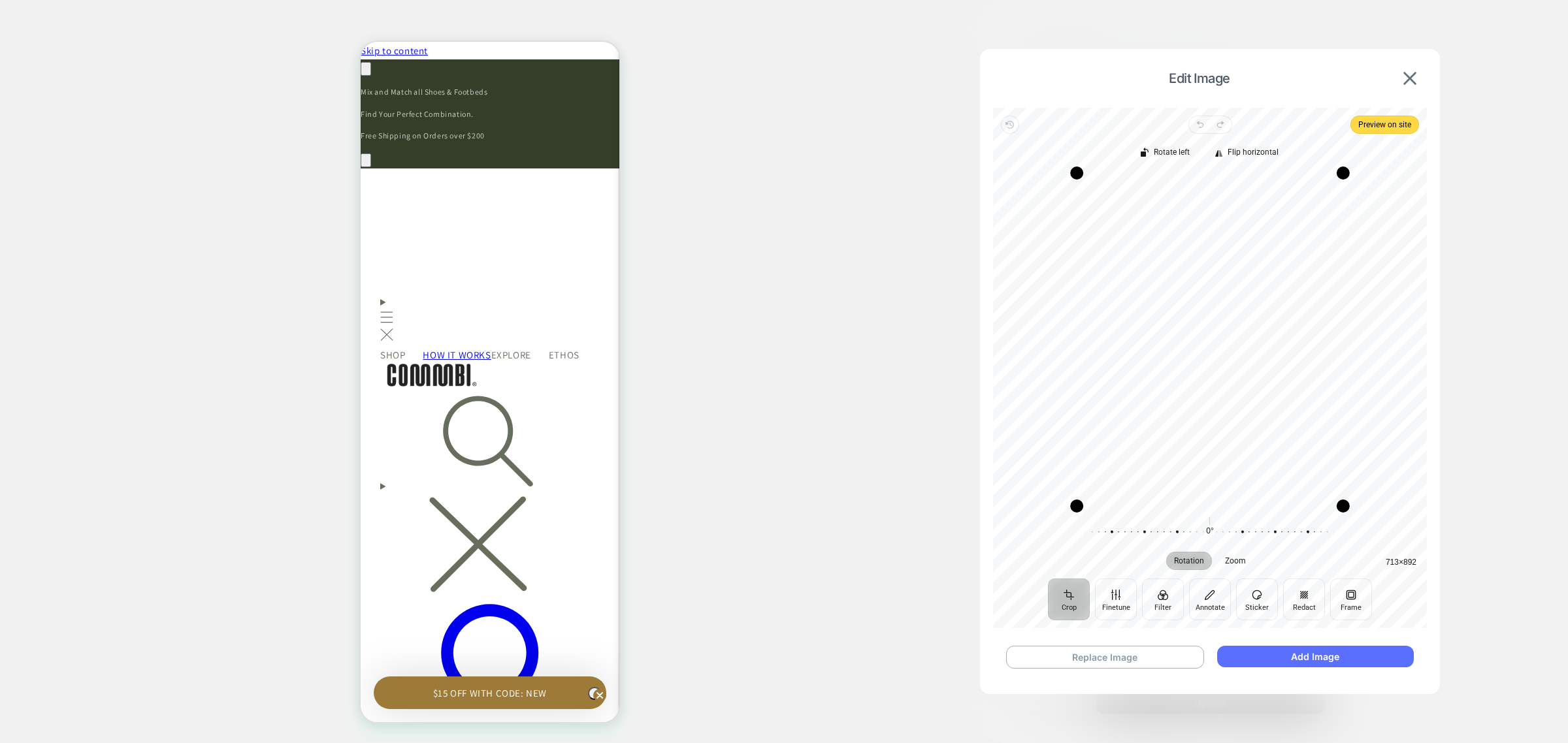
click at [1315, 657] on button "Add Image" at bounding box center [1316, 657] width 197 height 22
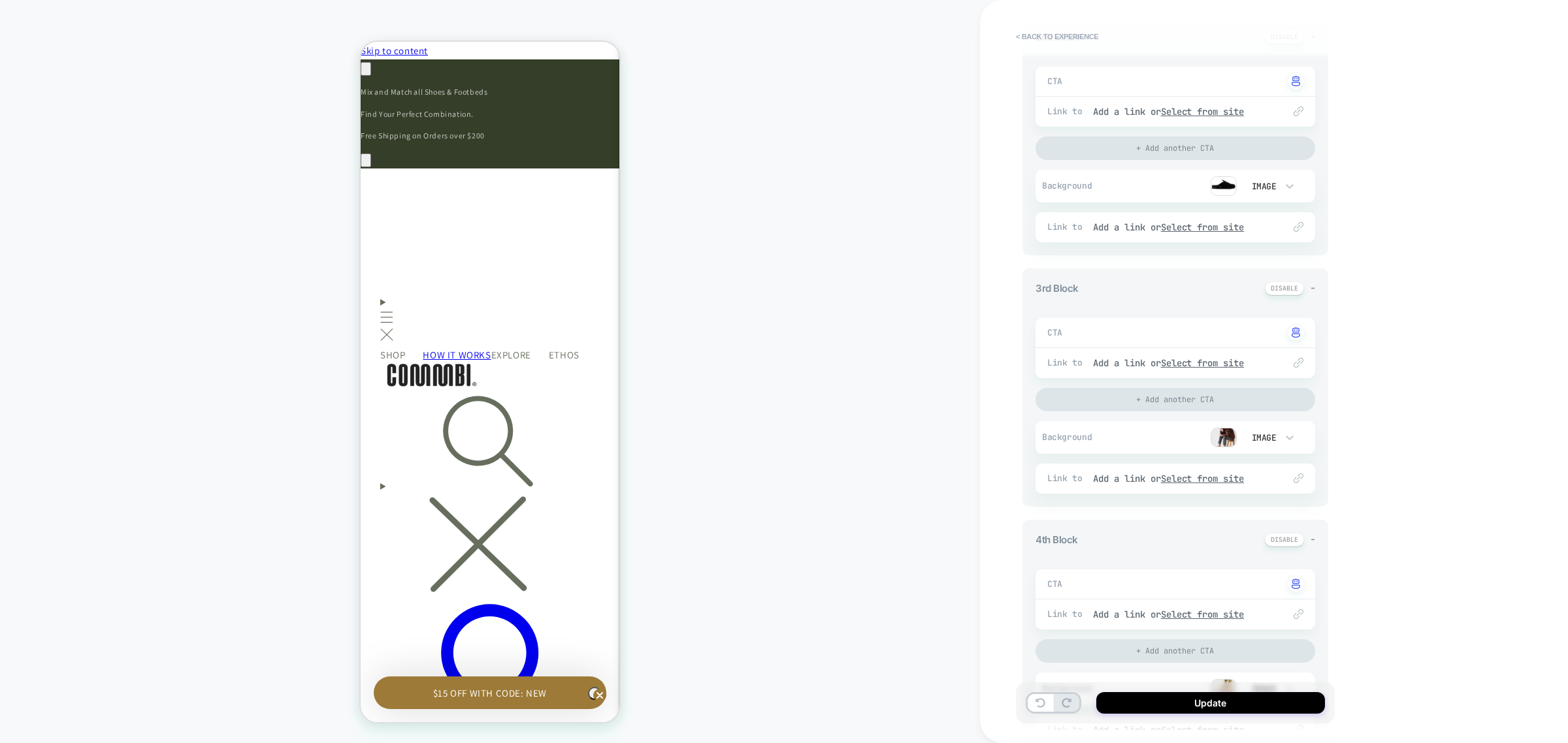
scroll to position [653, 0]
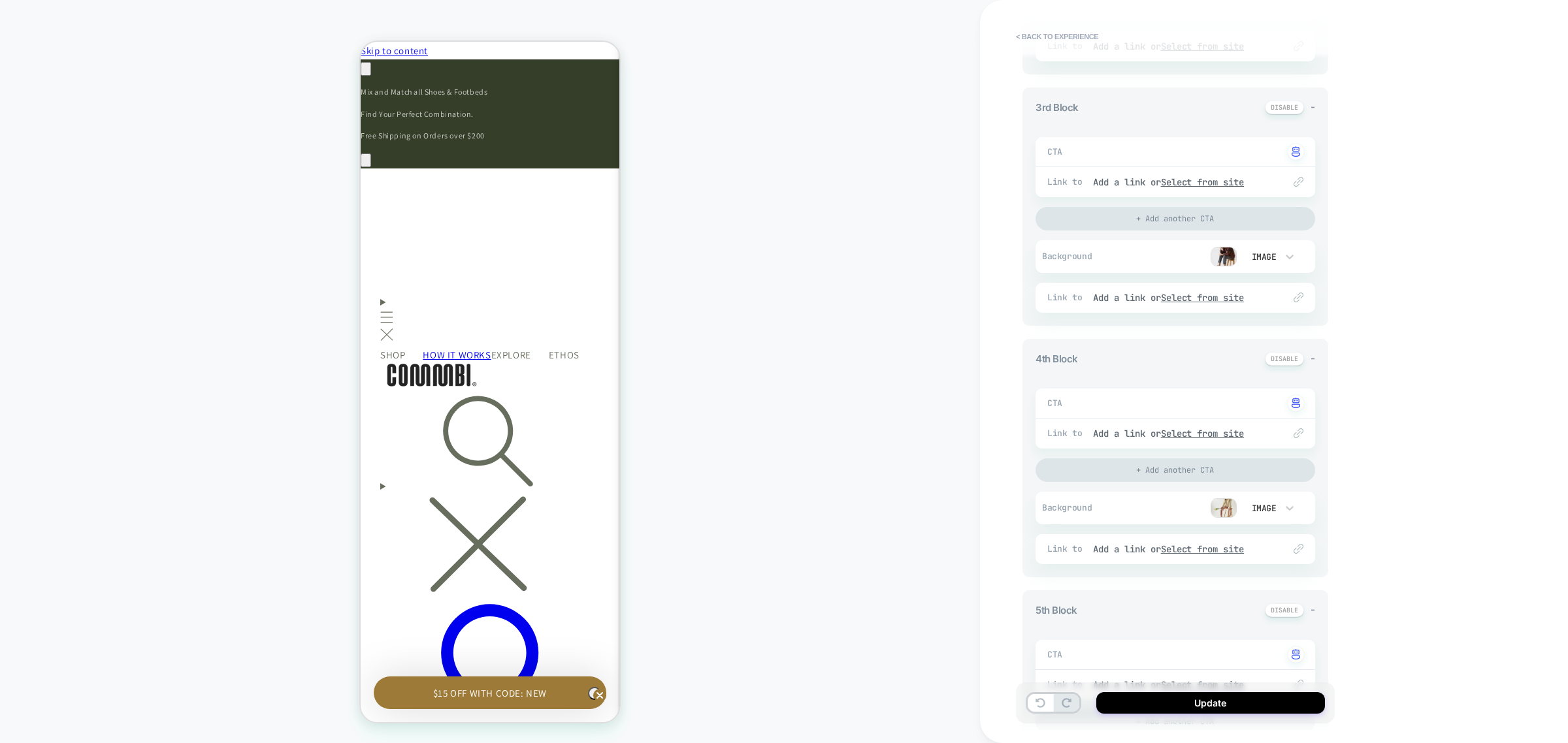
click at [1224, 504] on img at bounding box center [1224, 507] width 26 height 19
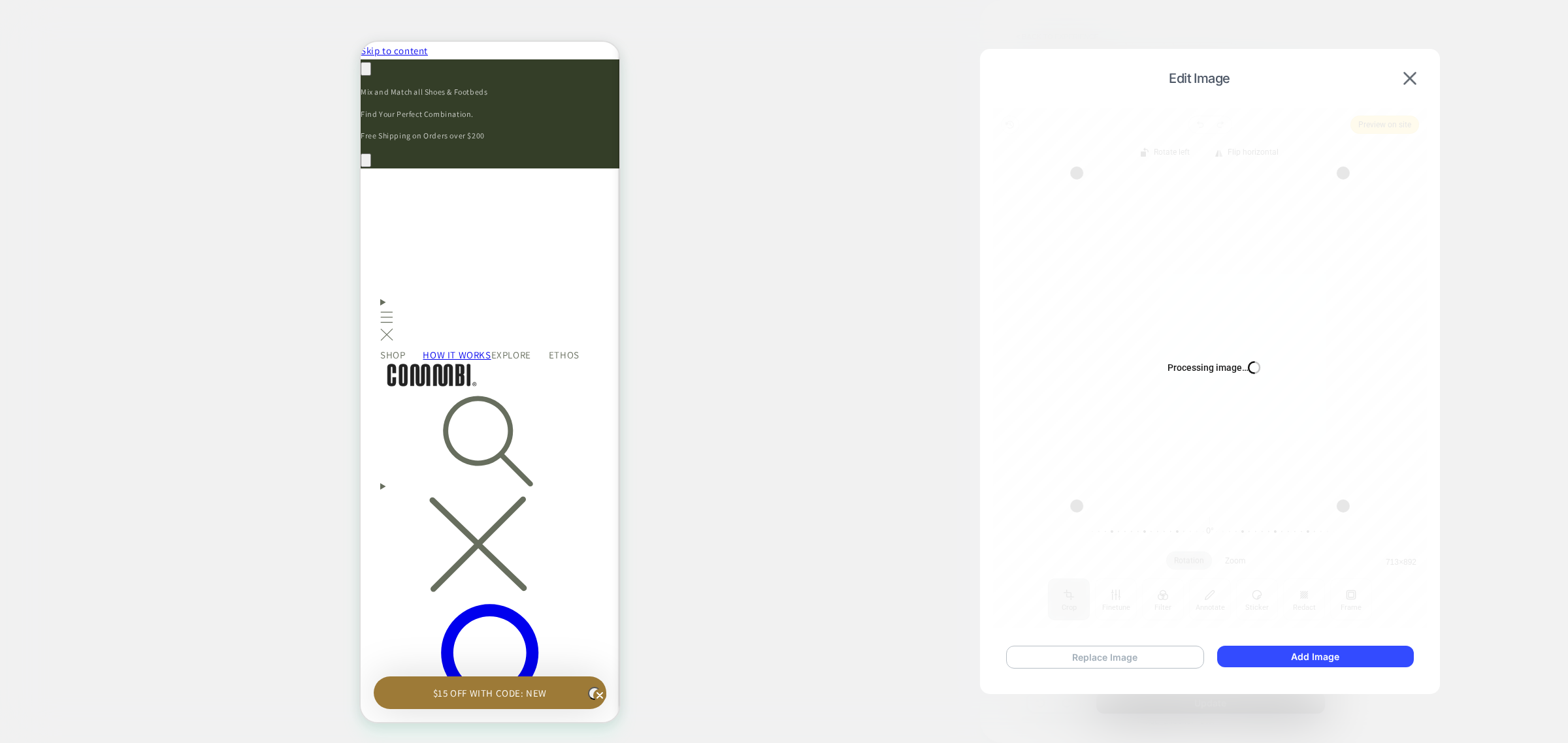
click at [1112, 660] on button "Replace Image" at bounding box center [1105, 657] width 198 height 23
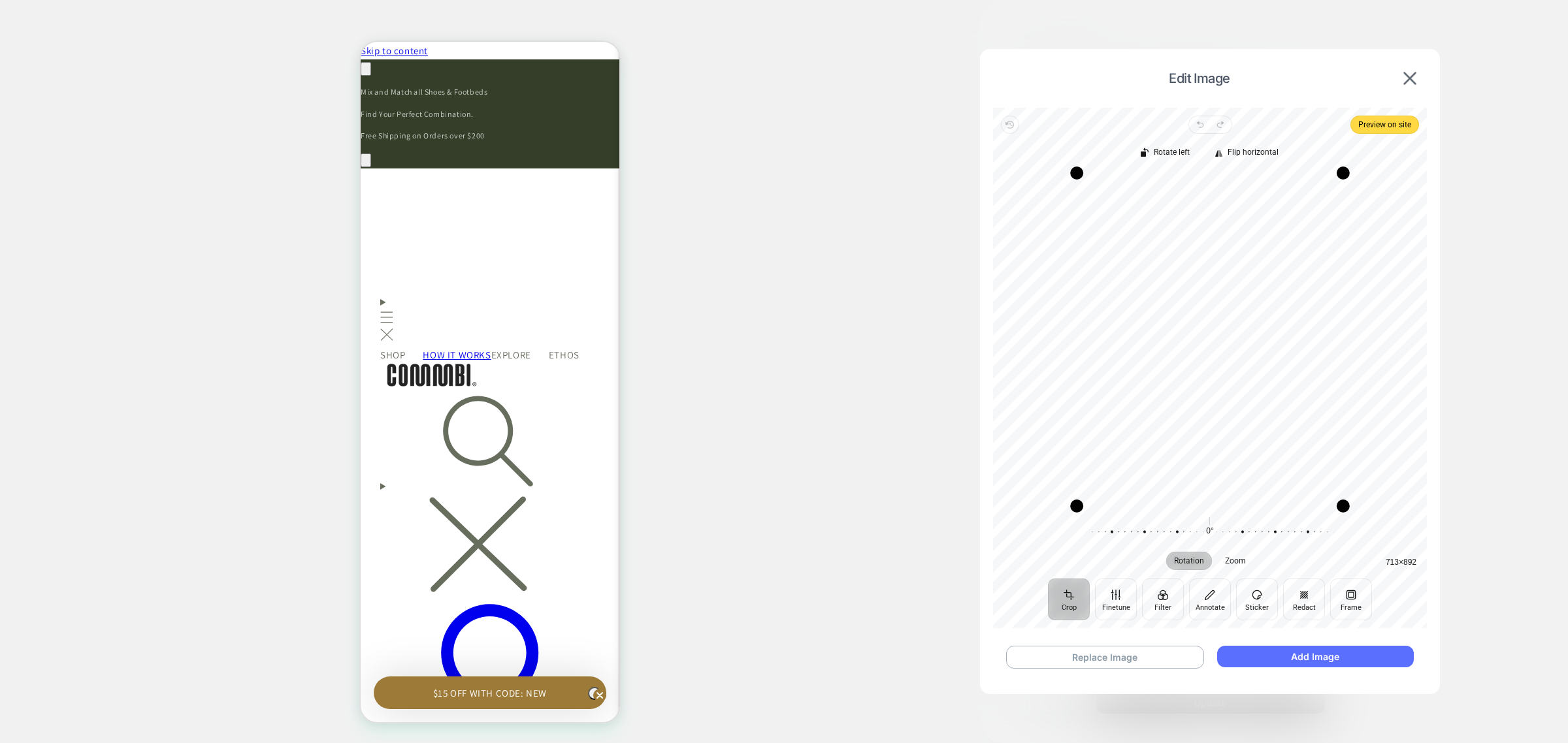
click at [1349, 663] on button "Add Image" at bounding box center [1316, 657] width 197 height 22
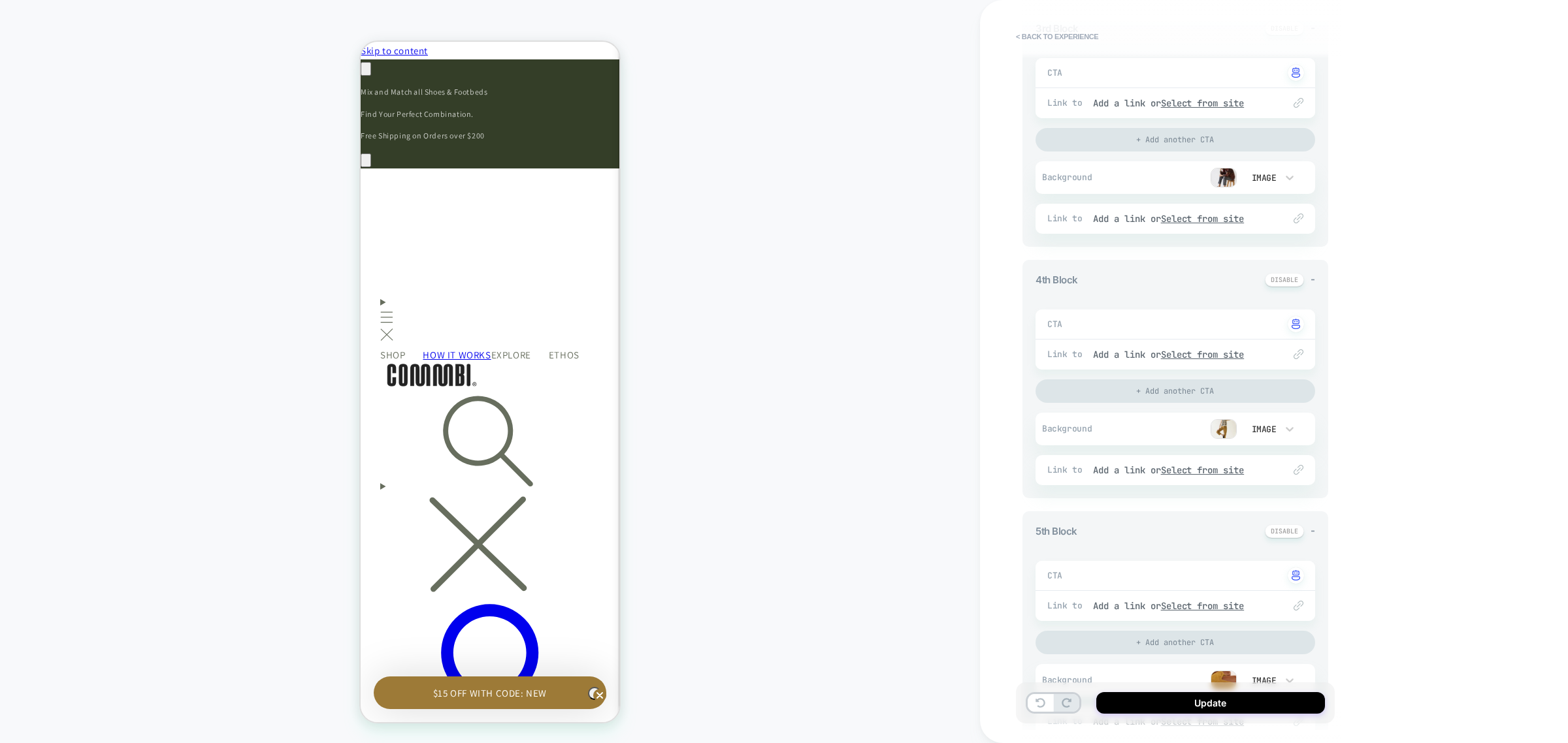
scroll to position [898, 0]
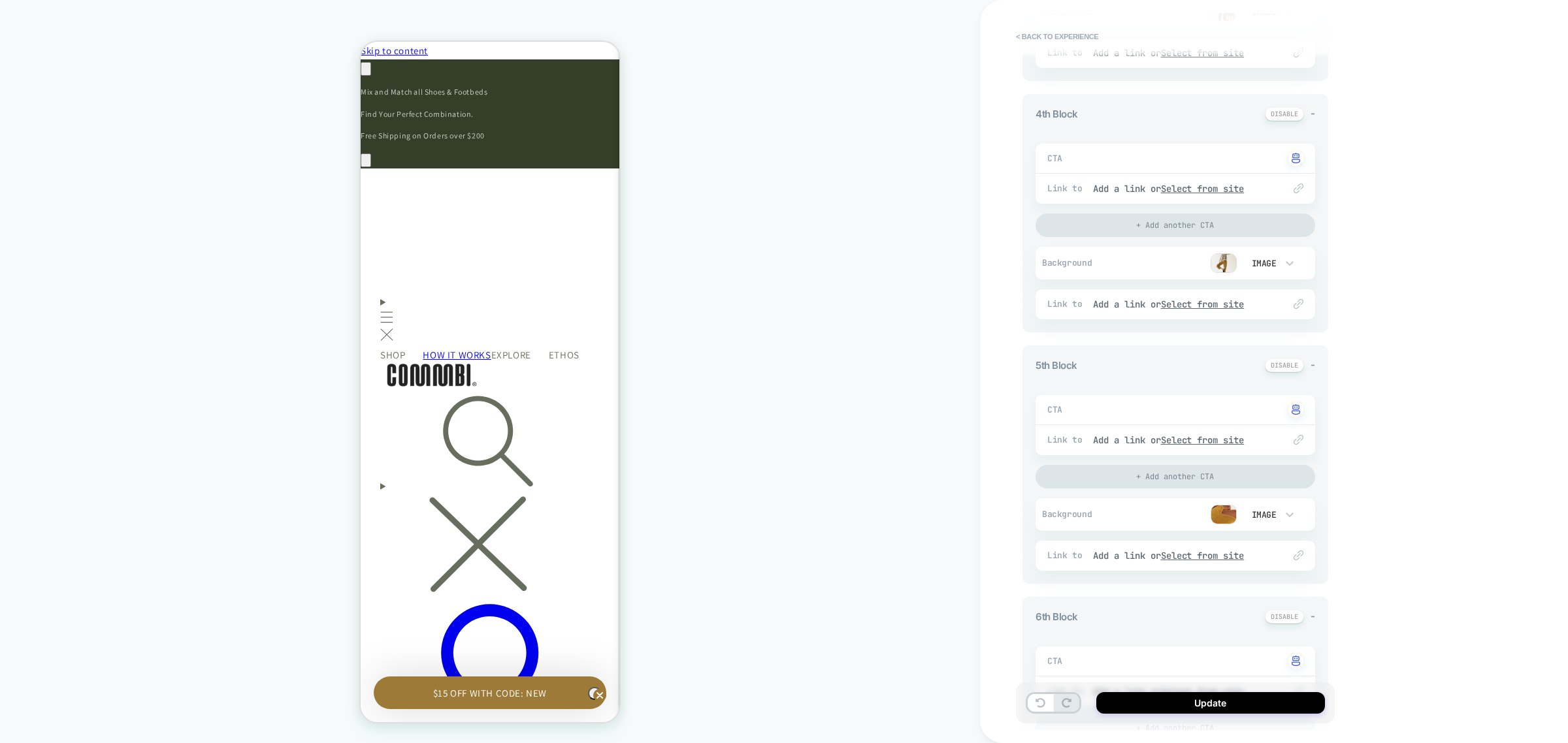
click at [1222, 517] on img at bounding box center [1224, 514] width 26 height 19
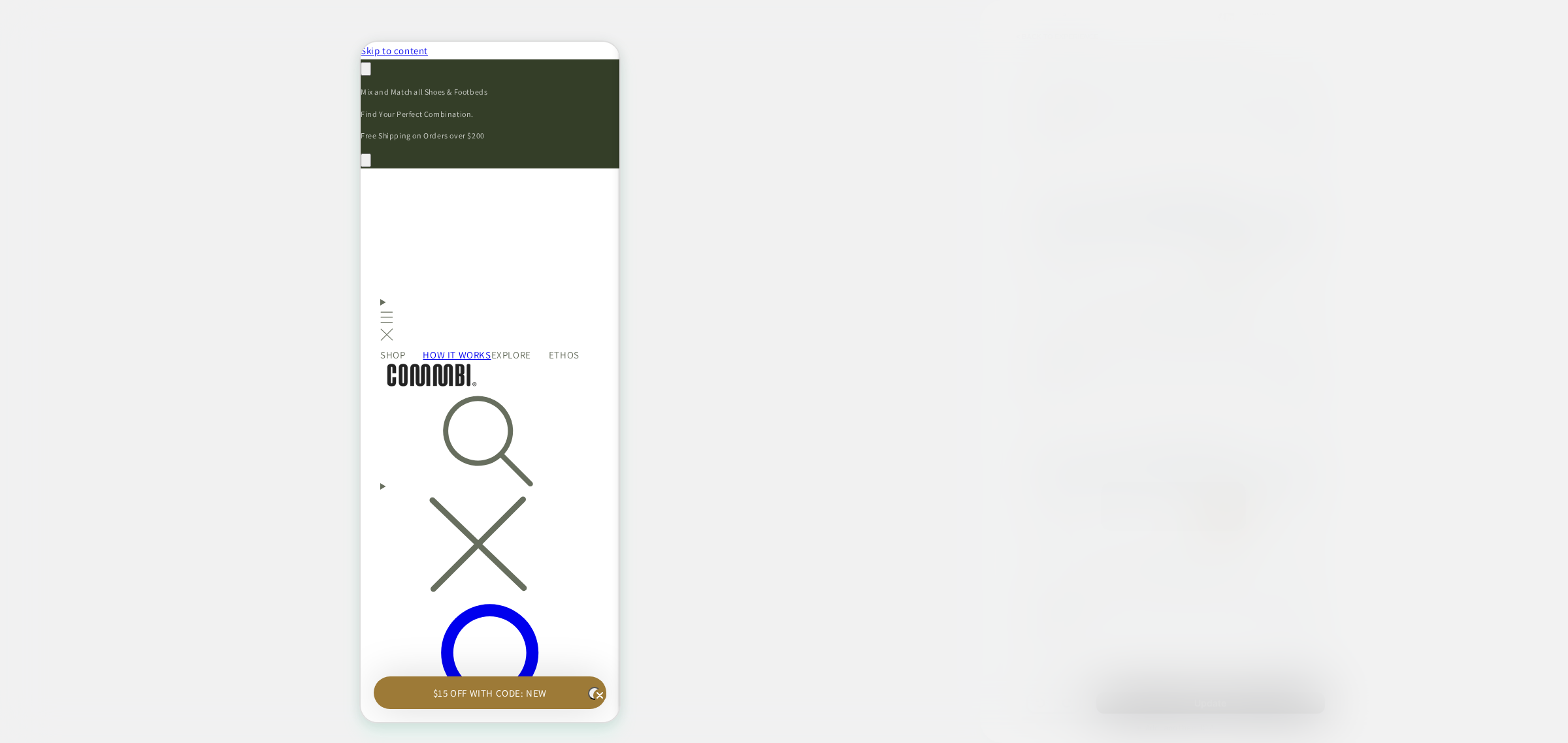
scroll to position [0, 191]
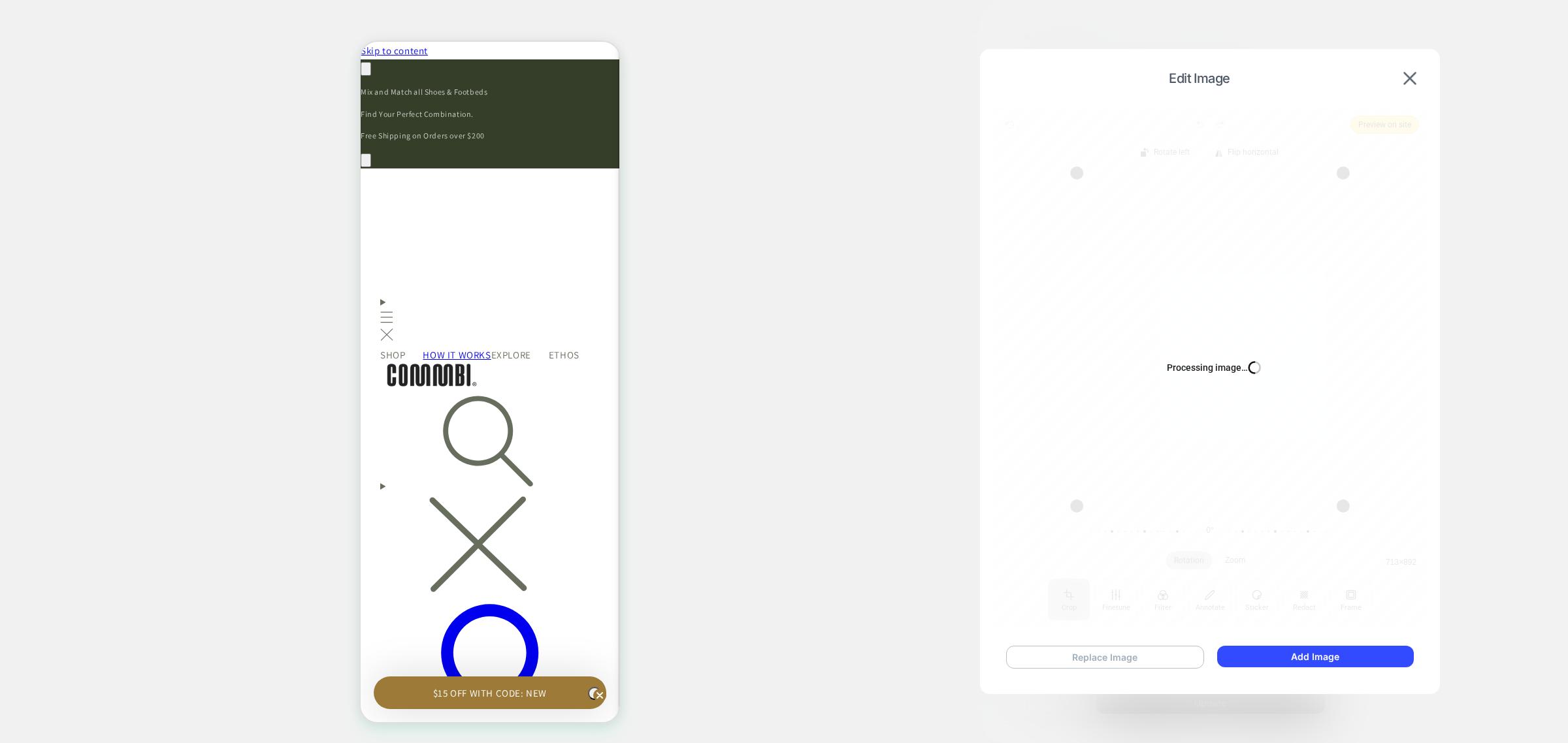
click at [1078, 657] on button "Replace Image" at bounding box center [1105, 657] width 198 height 23
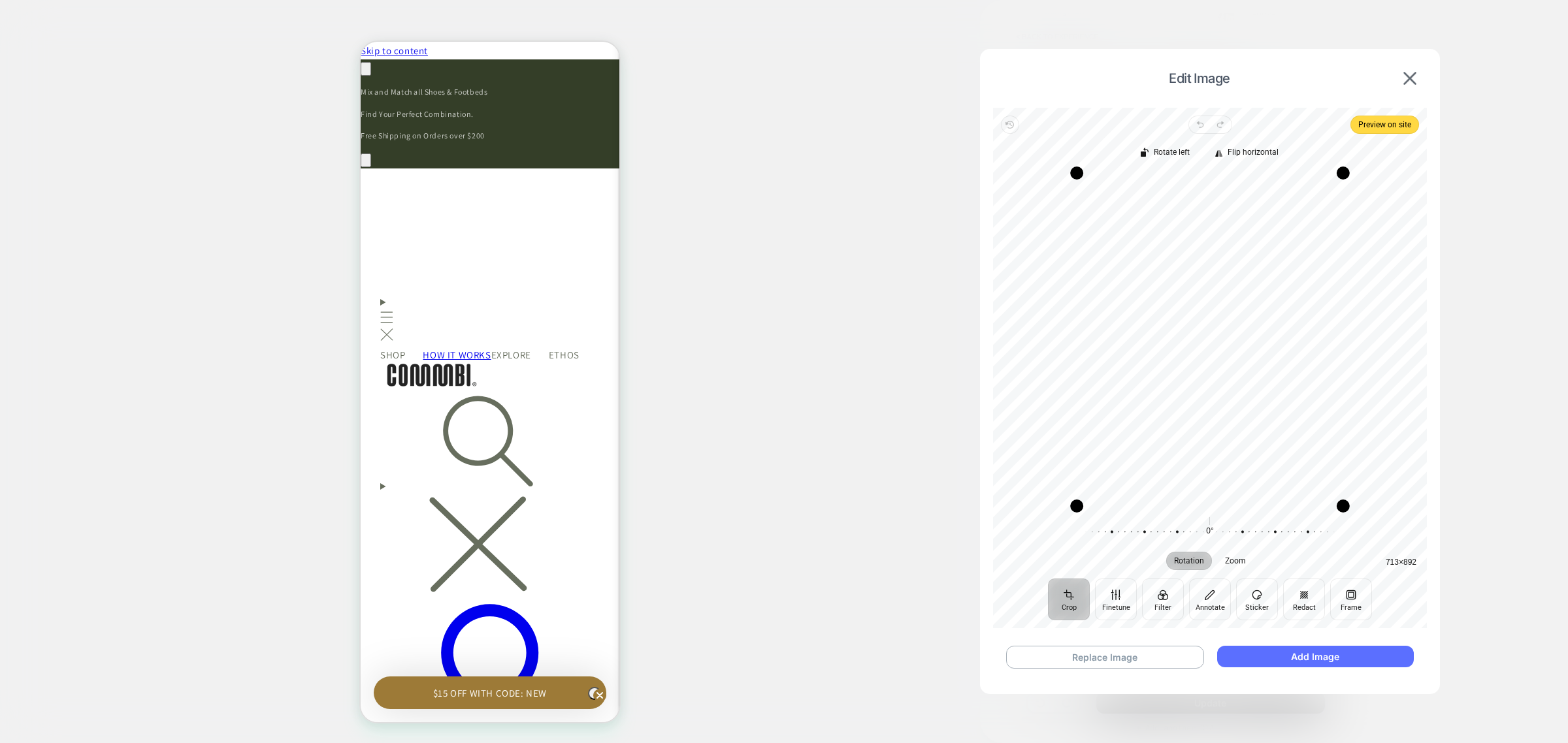
click at [1342, 654] on button "Add Image" at bounding box center [1316, 657] width 197 height 22
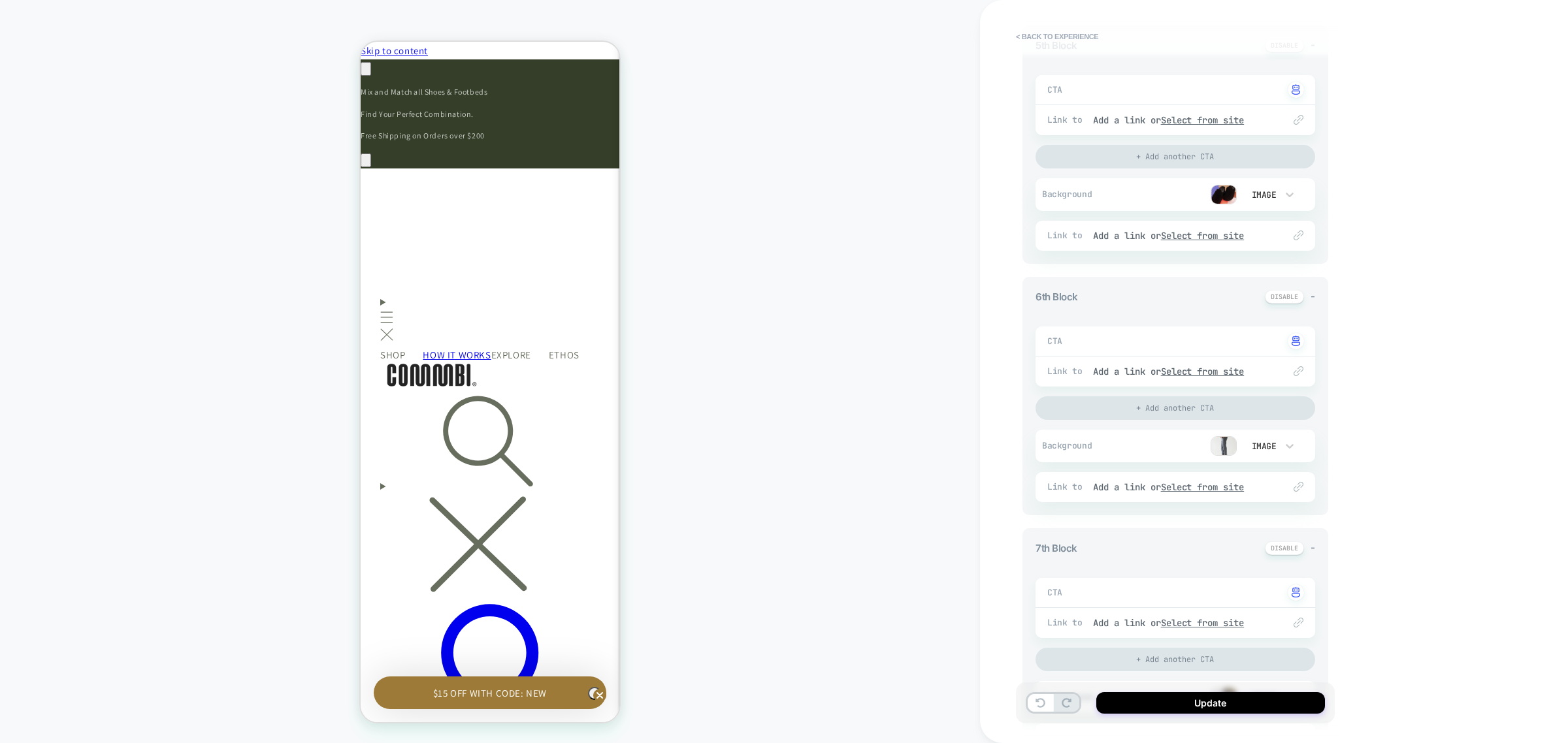
scroll to position [1224, 0]
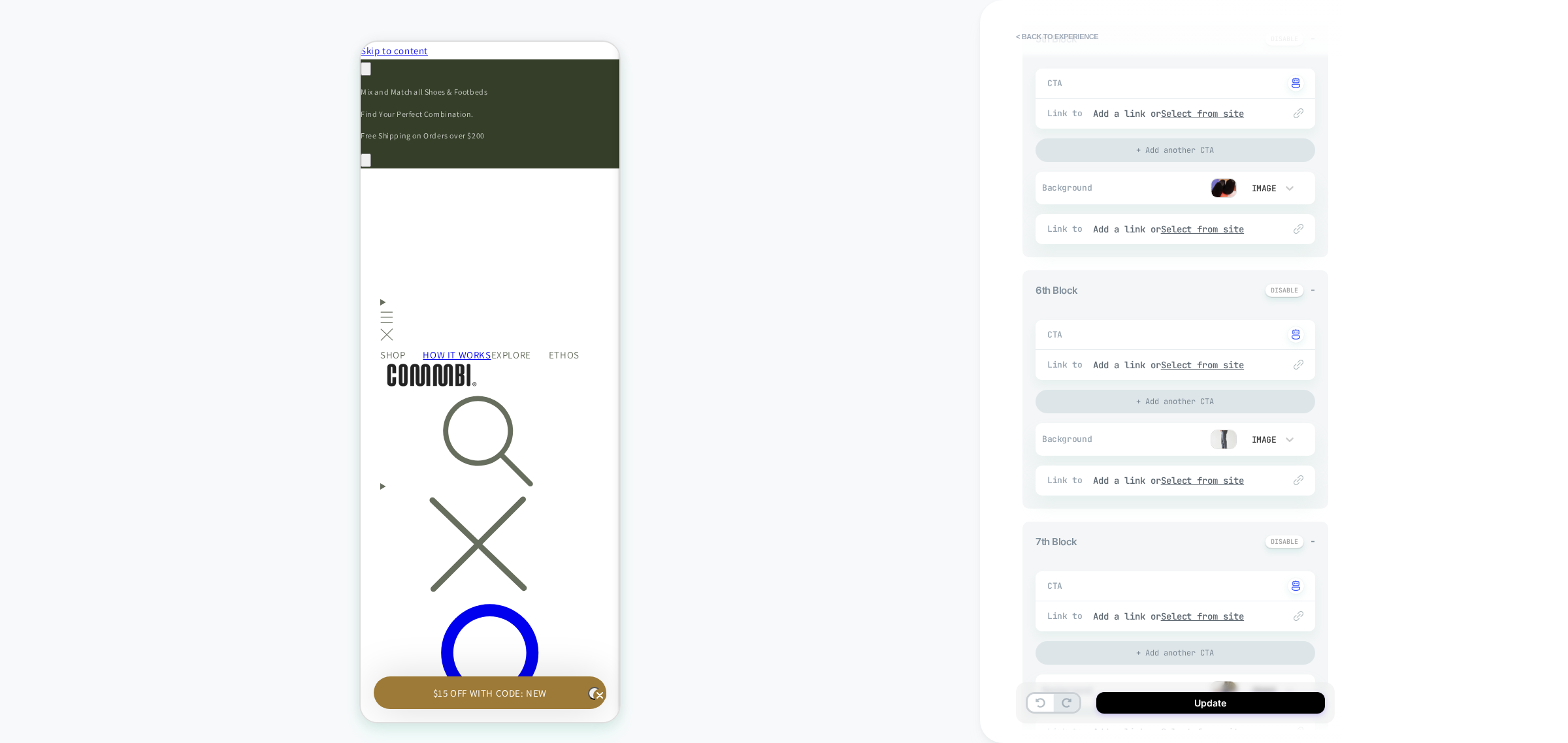
click at [1222, 439] on img at bounding box center [1224, 439] width 26 height 19
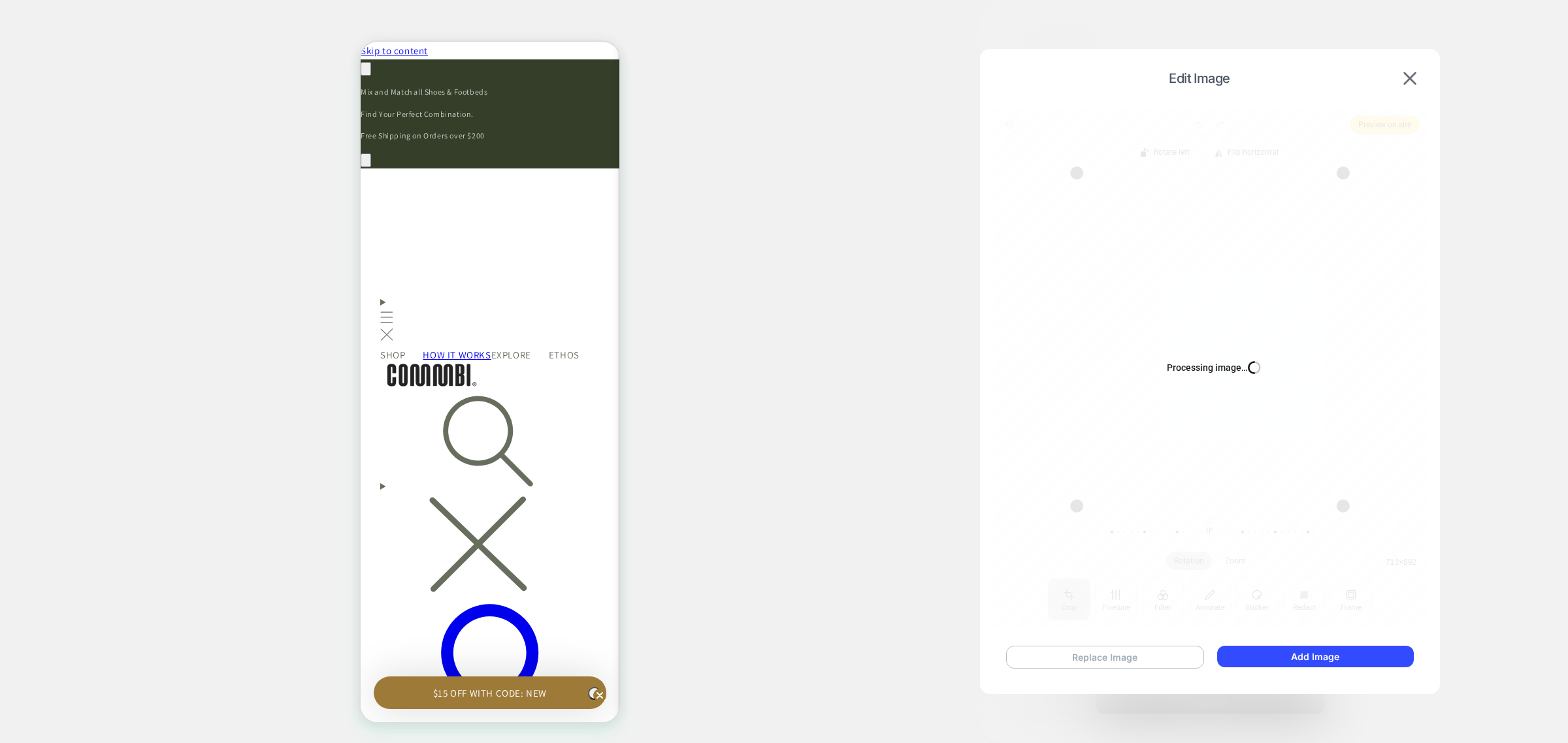
click at [1109, 656] on button "Replace Image" at bounding box center [1105, 657] width 198 height 23
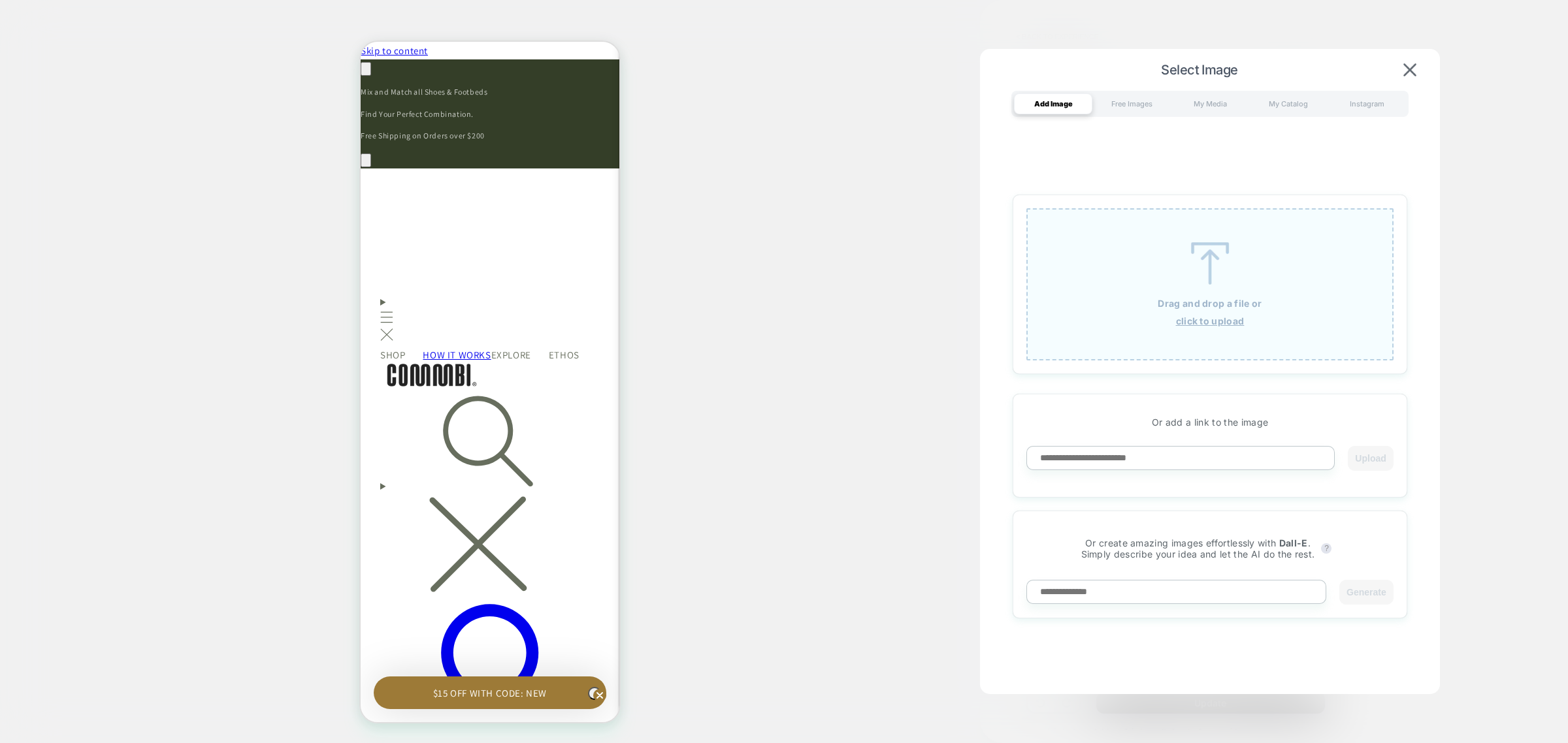
scroll to position [0, 383]
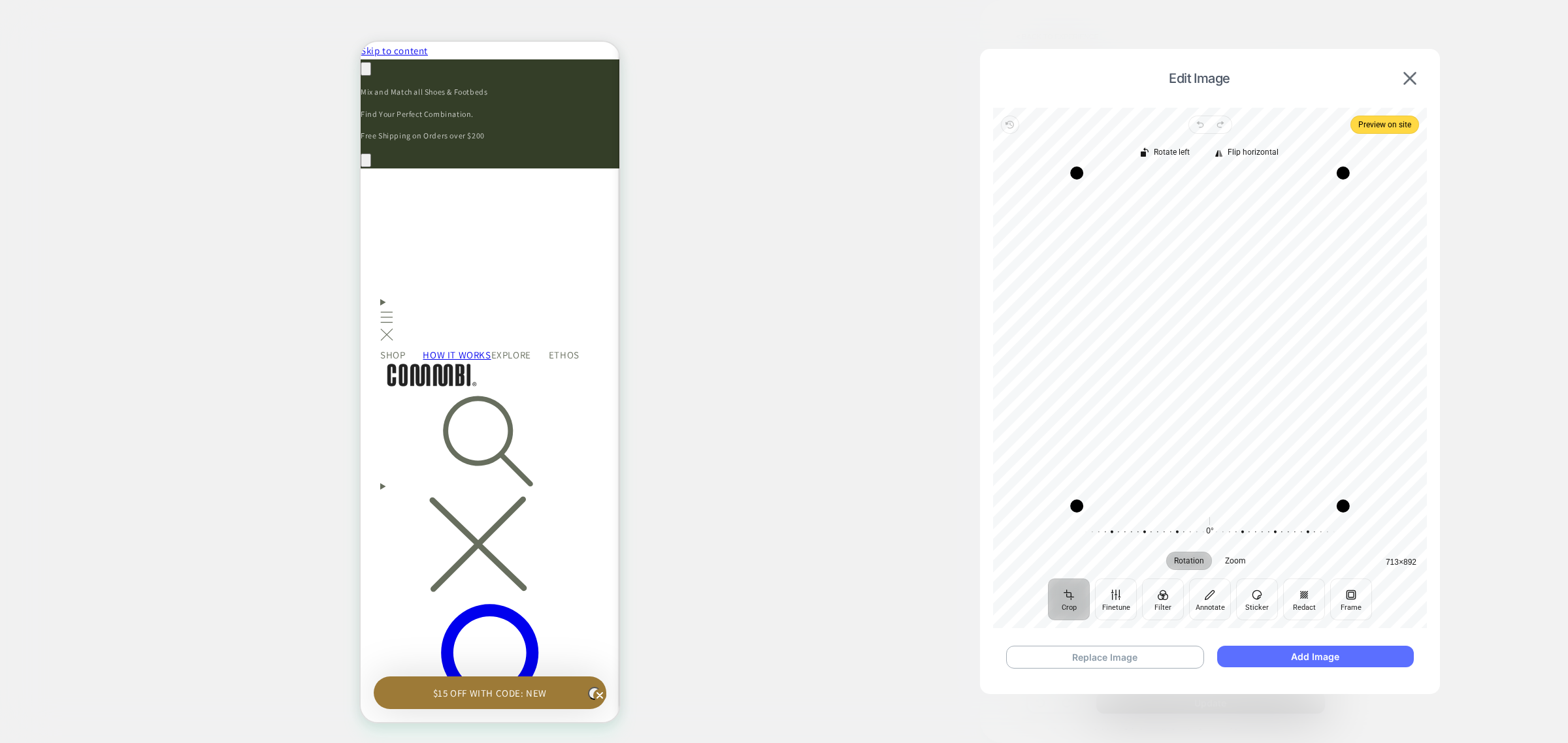
drag, startPoint x: 1302, startPoint y: 655, endPoint x: 224, endPoint y: 337, distance: 1123.9
click at [1302, 655] on button "Add Image" at bounding box center [1316, 657] width 197 height 22
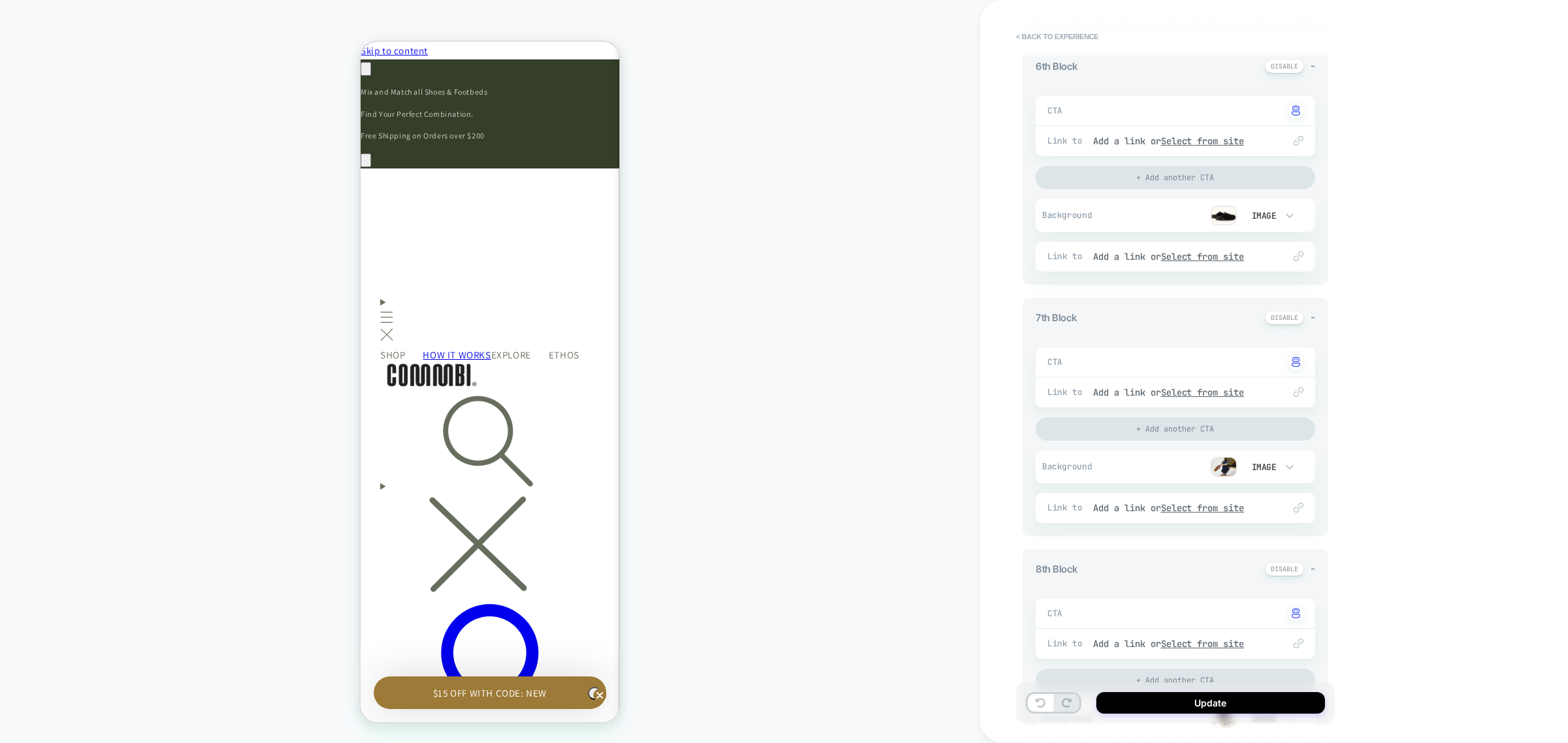
scroll to position [1633, 0]
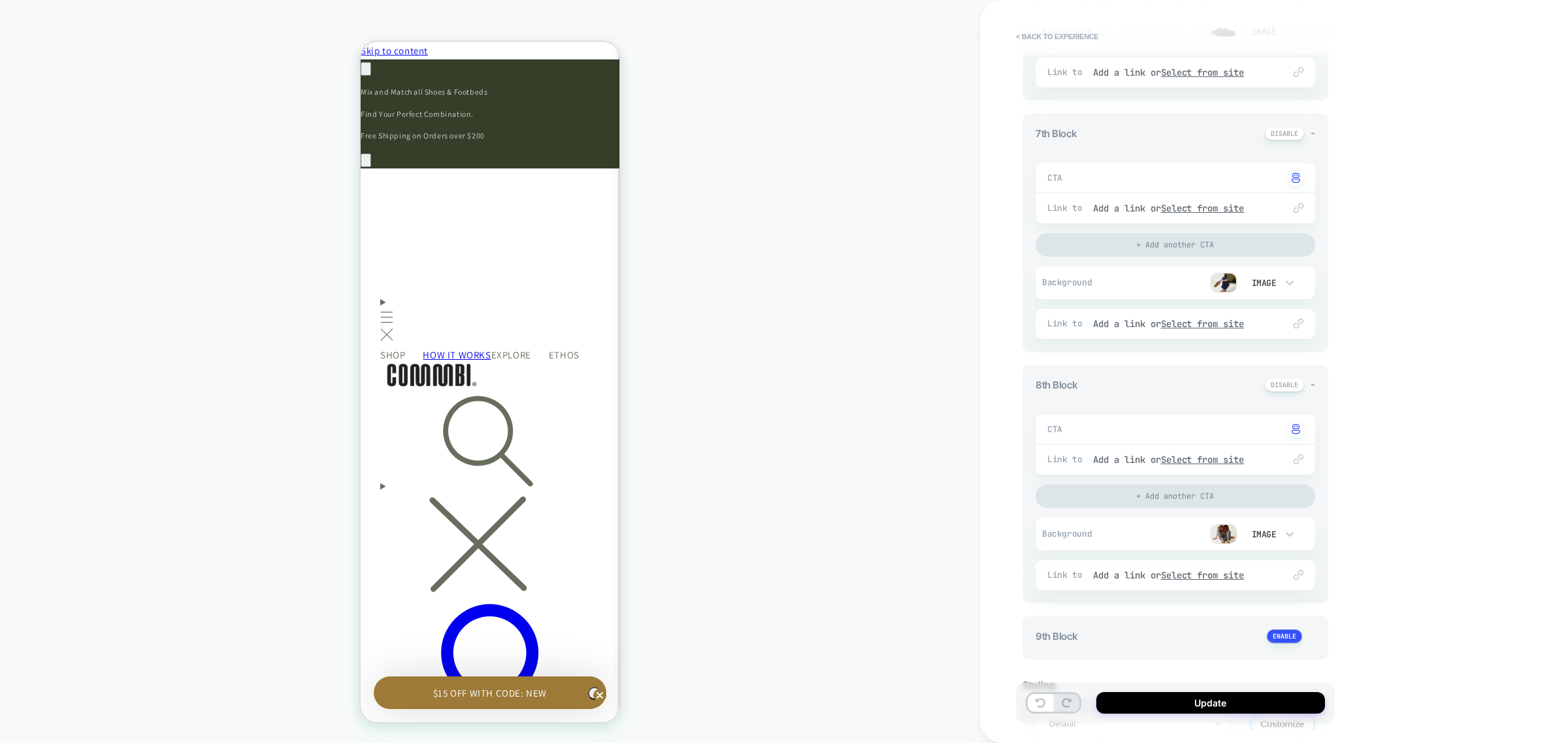
click at [1226, 279] on img at bounding box center [1224, 282] width 26 height 19
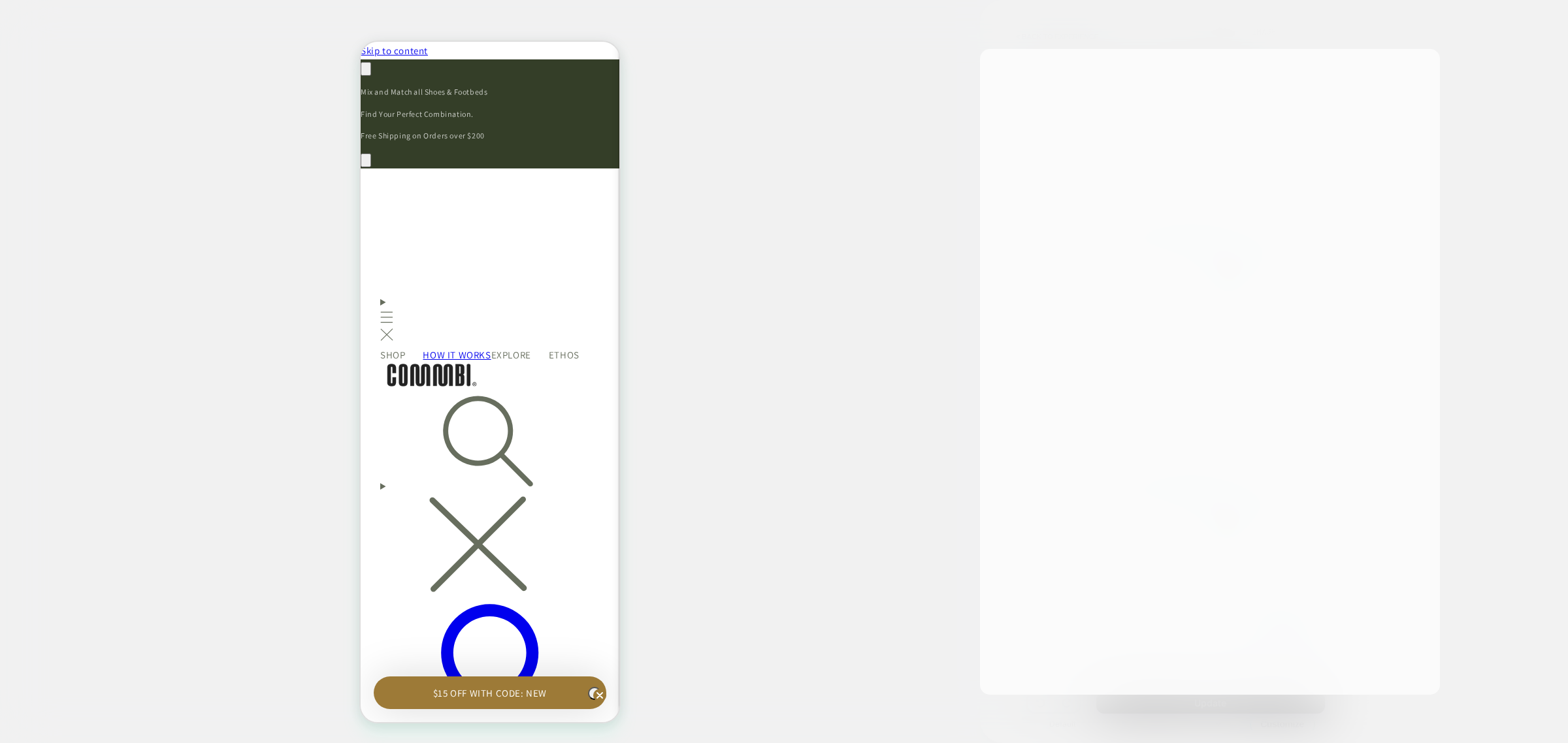
scroll to position [0, 191]
click at [1079, 662] on button "Replace Image" at bounding box center [1105, 657] width 198 height 23
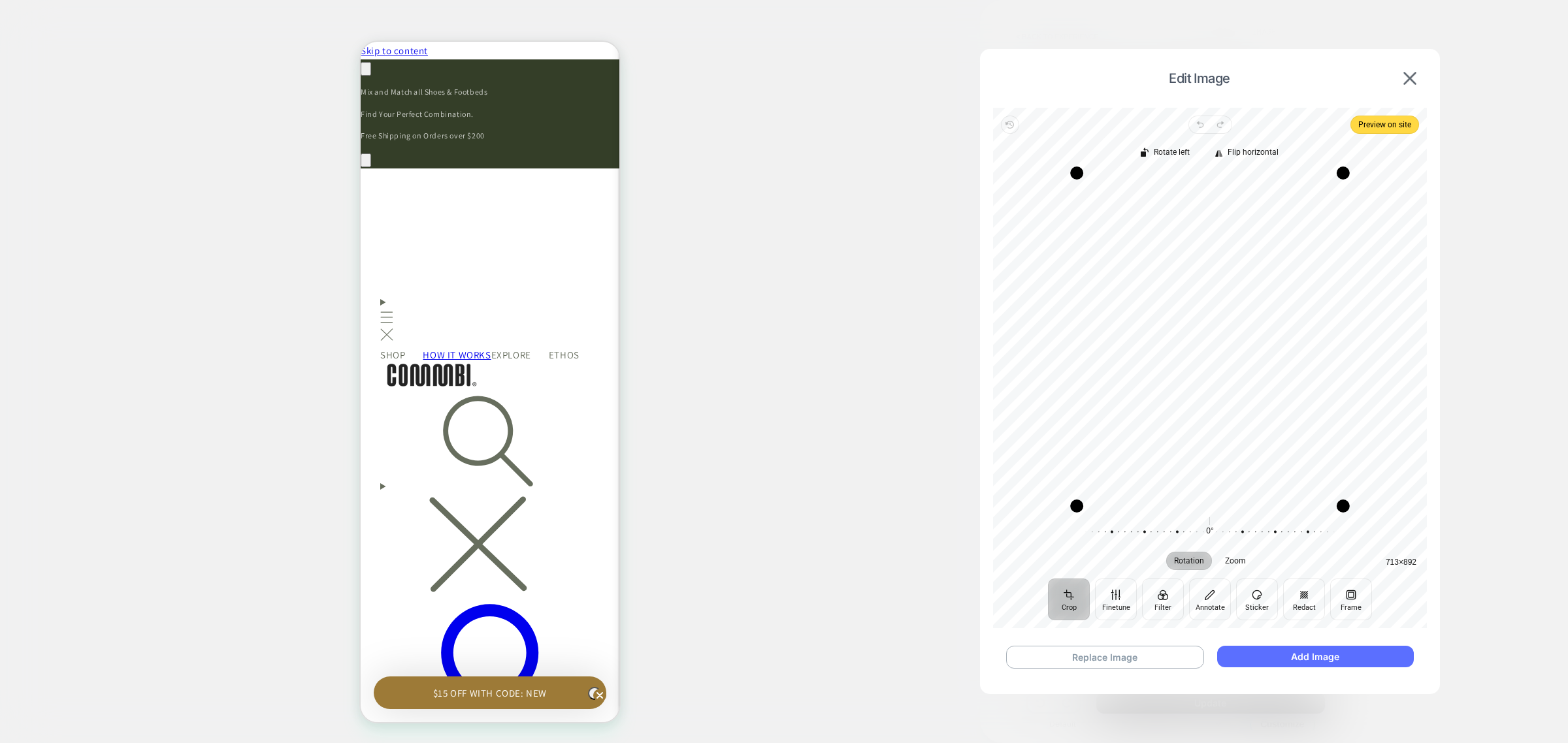
click at [1342, 656] on button "Add Image" at bounding box center [1316, 657] width 197 height 22
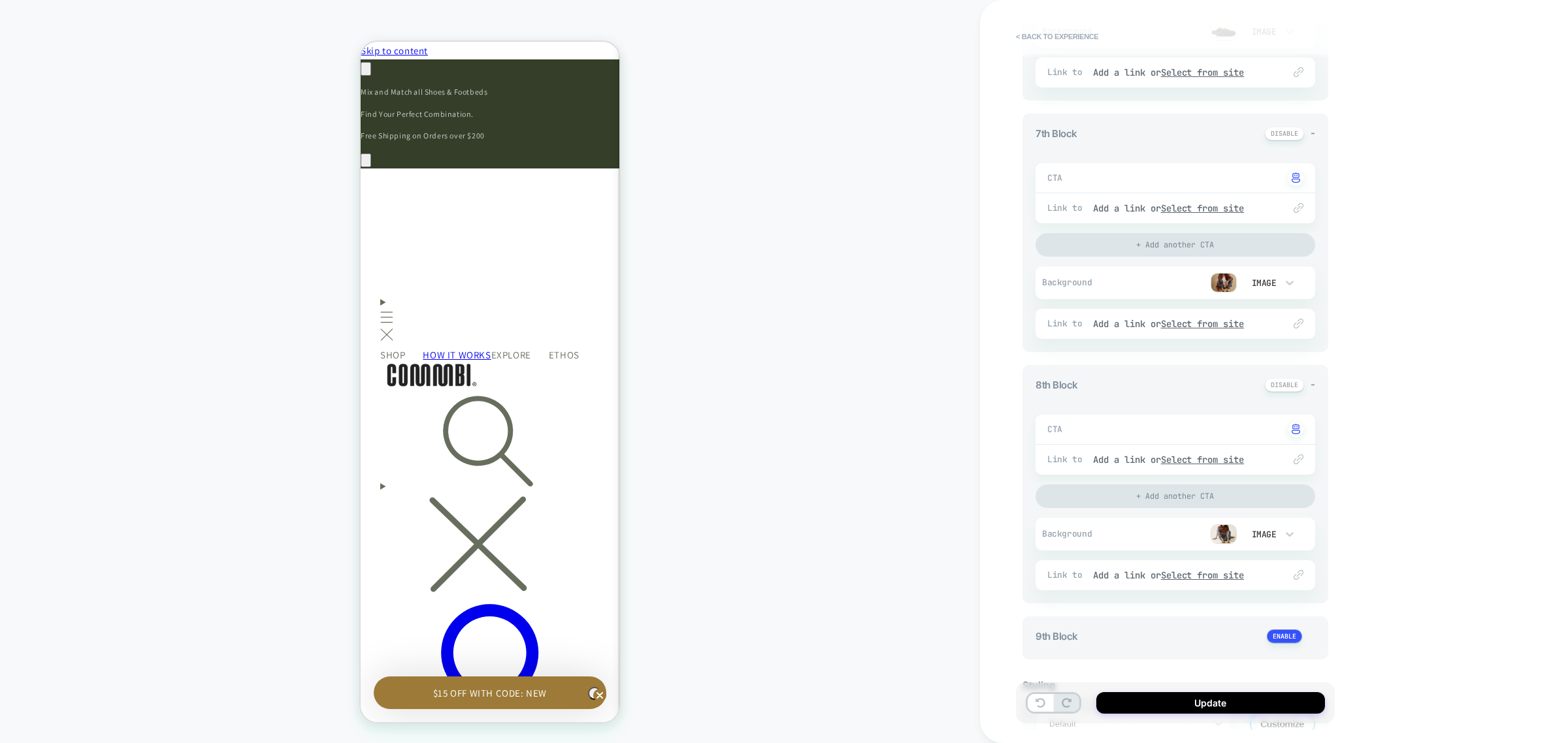
scroll to position [1722, 0]
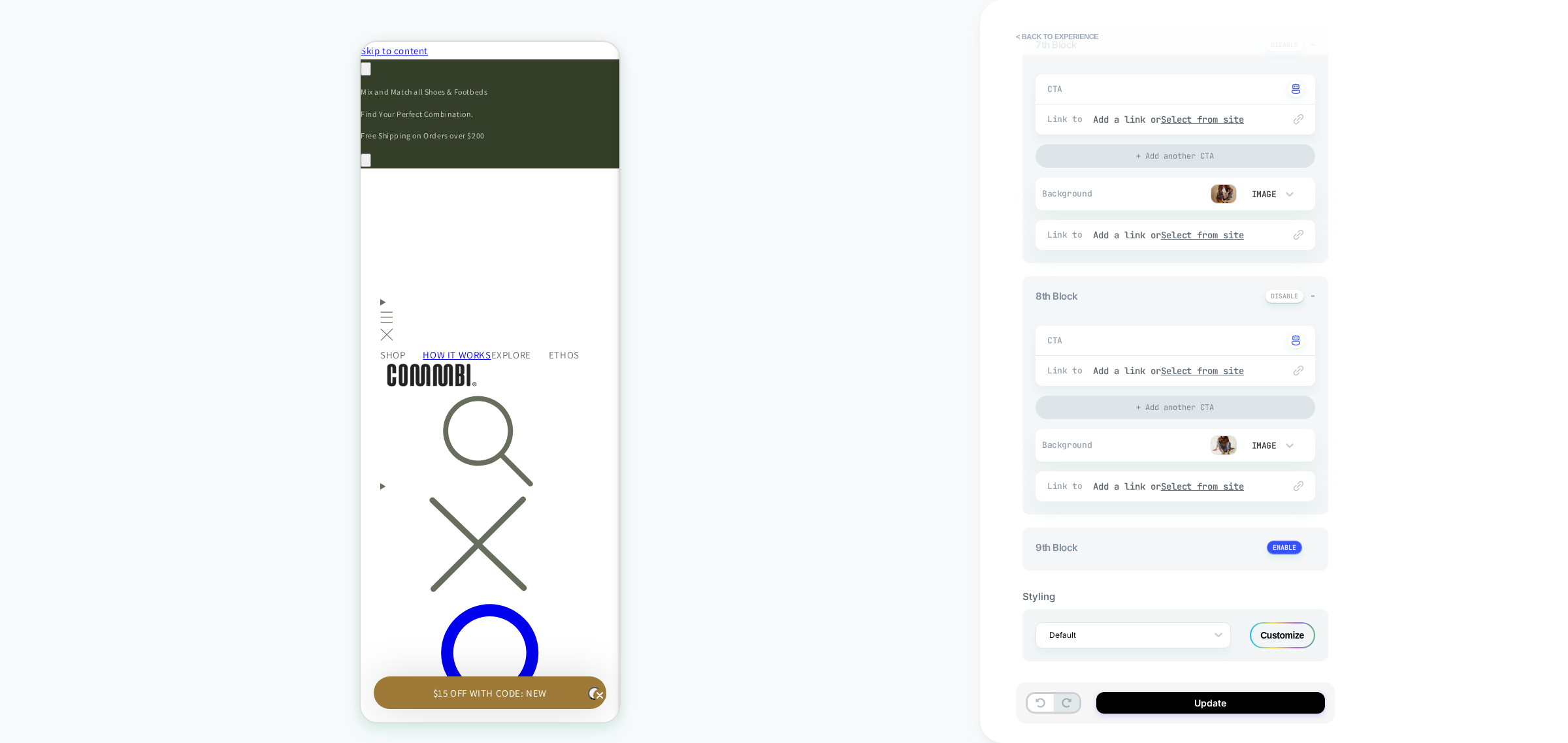
click at [1217, 443] on img at bounding box center [1224, 445] width 26 height 19
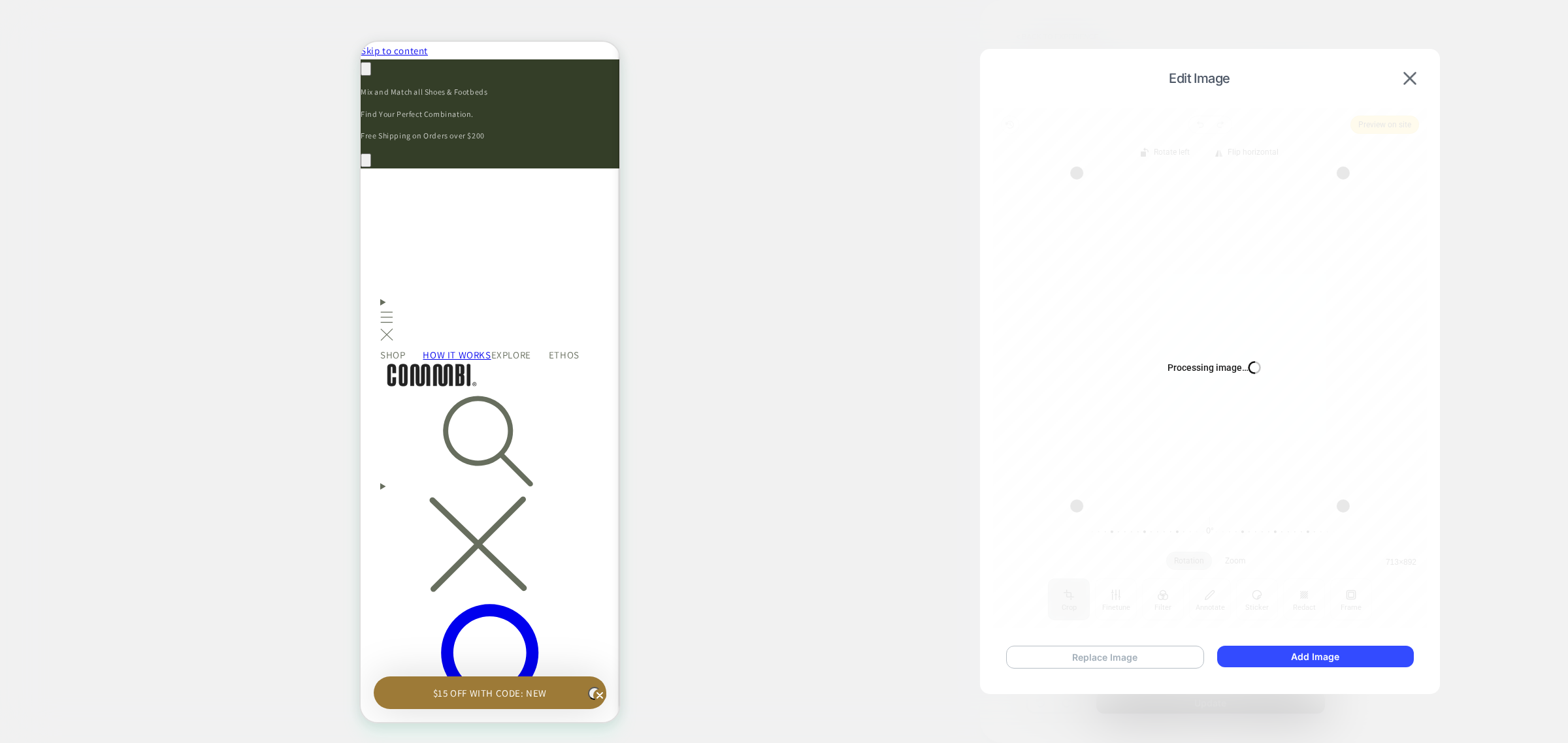
click at [1075, 661] on button "Replace Image" at bounding box center [1105, 657] width 198 height 23
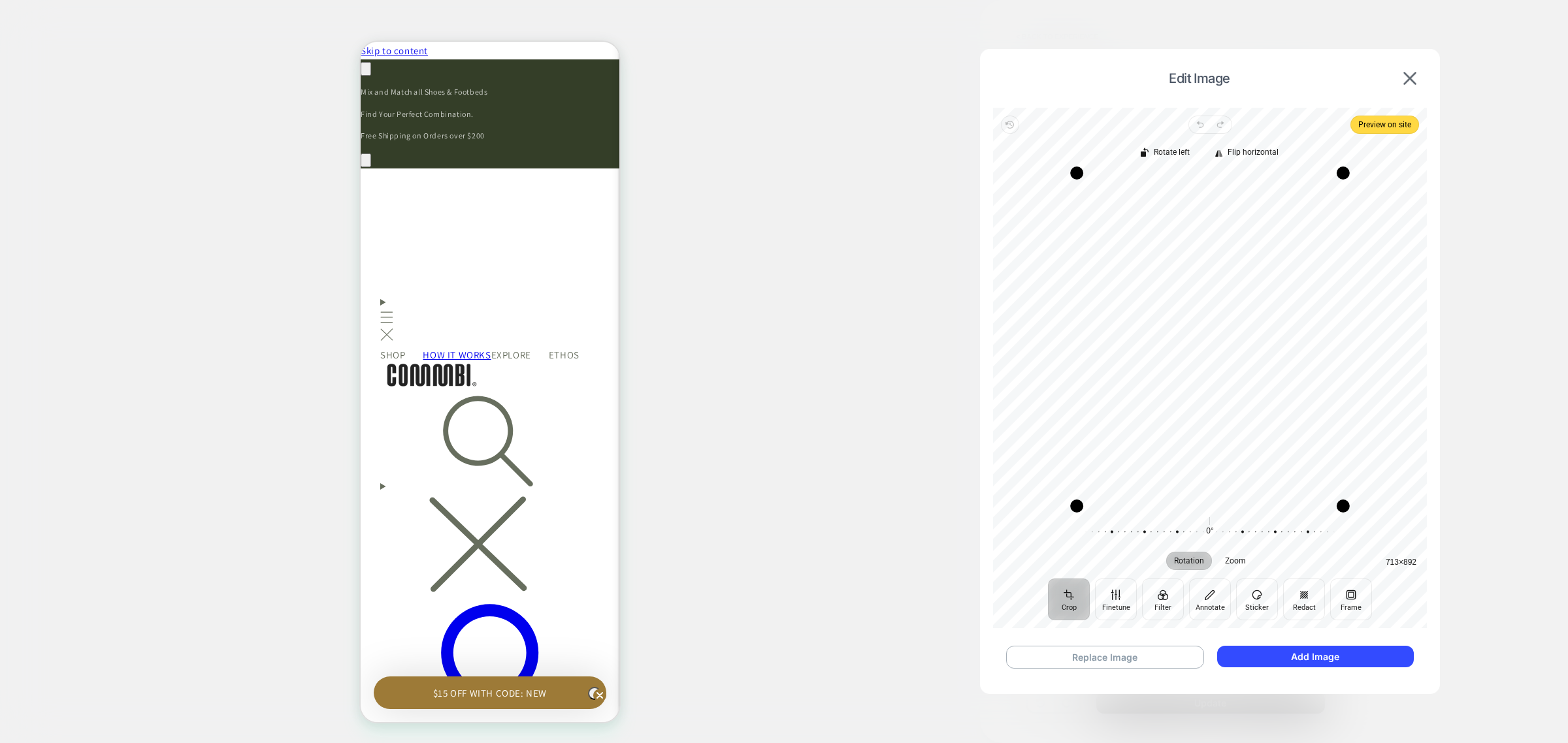
scroll to position [0, 1634]
click at [1376, 666] on button "Add Image" at bounding box center [1316, 657] width 197 height 22
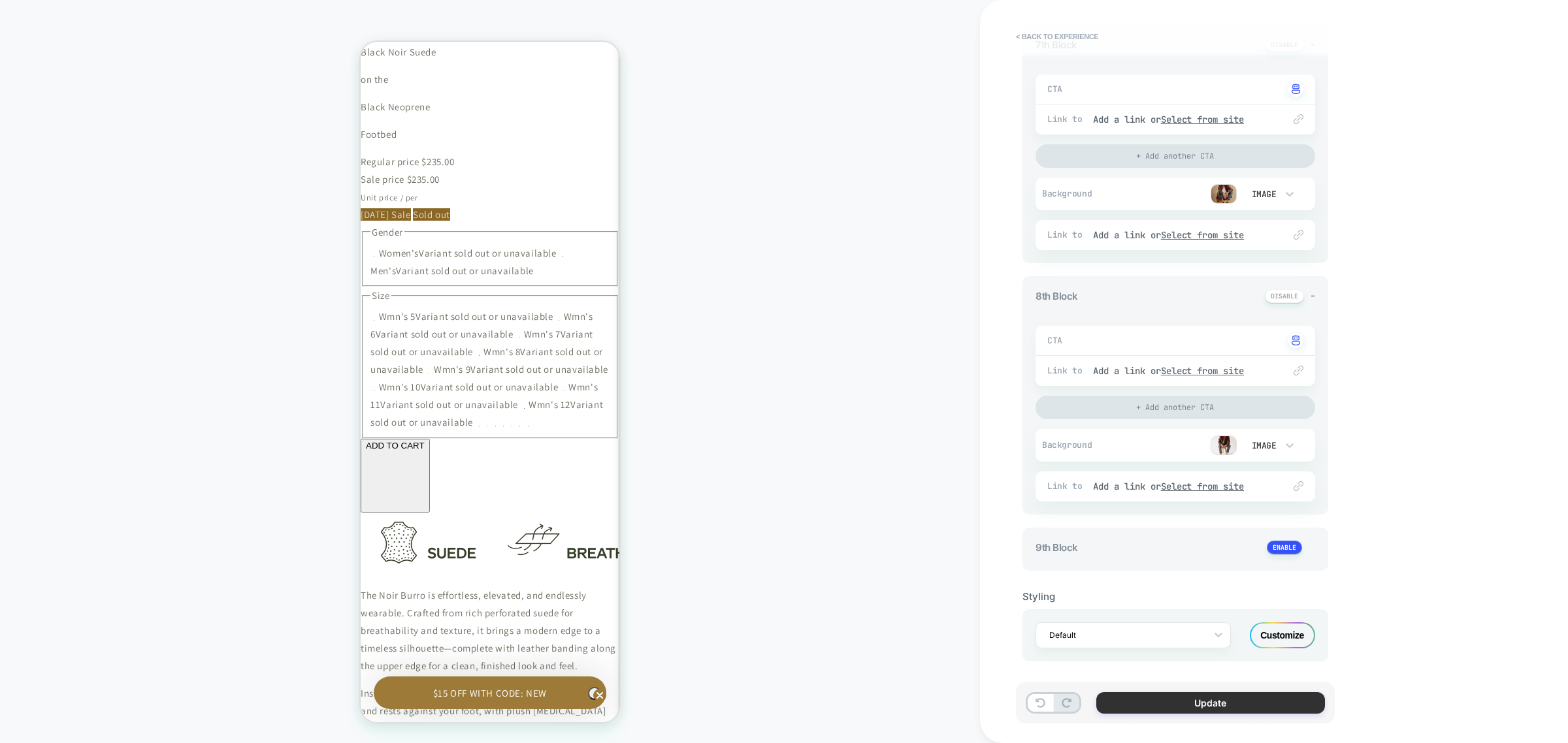
scroll to position [1224, 0]
click at [1185, 706] on button "Update" at bounding box center [1211, 703] width 229 height 22
type textarea "*"
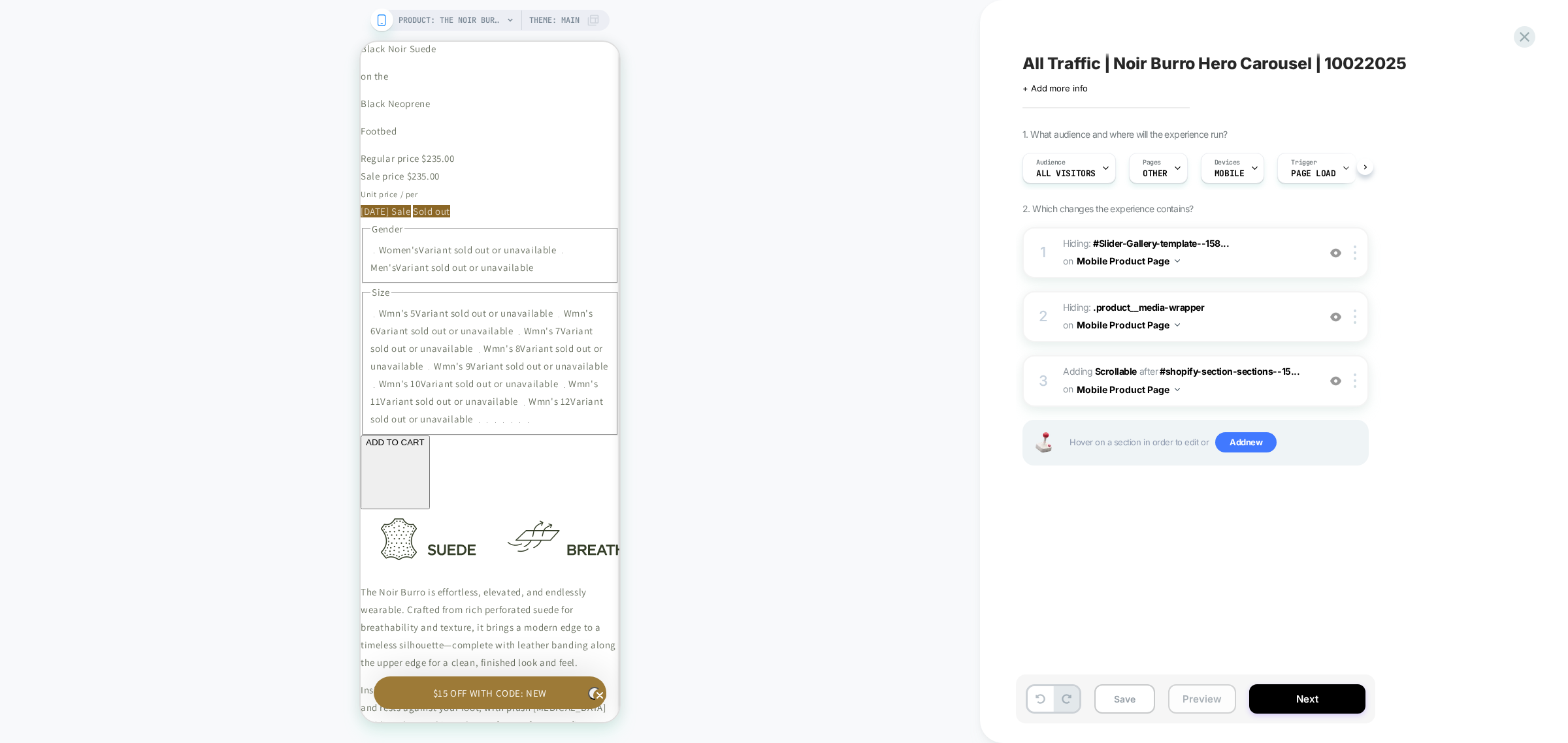
scroll to position [0, 1]
click at [1297, 701] on button "Next" at bounding box center [1308, 698] width 116 height 29
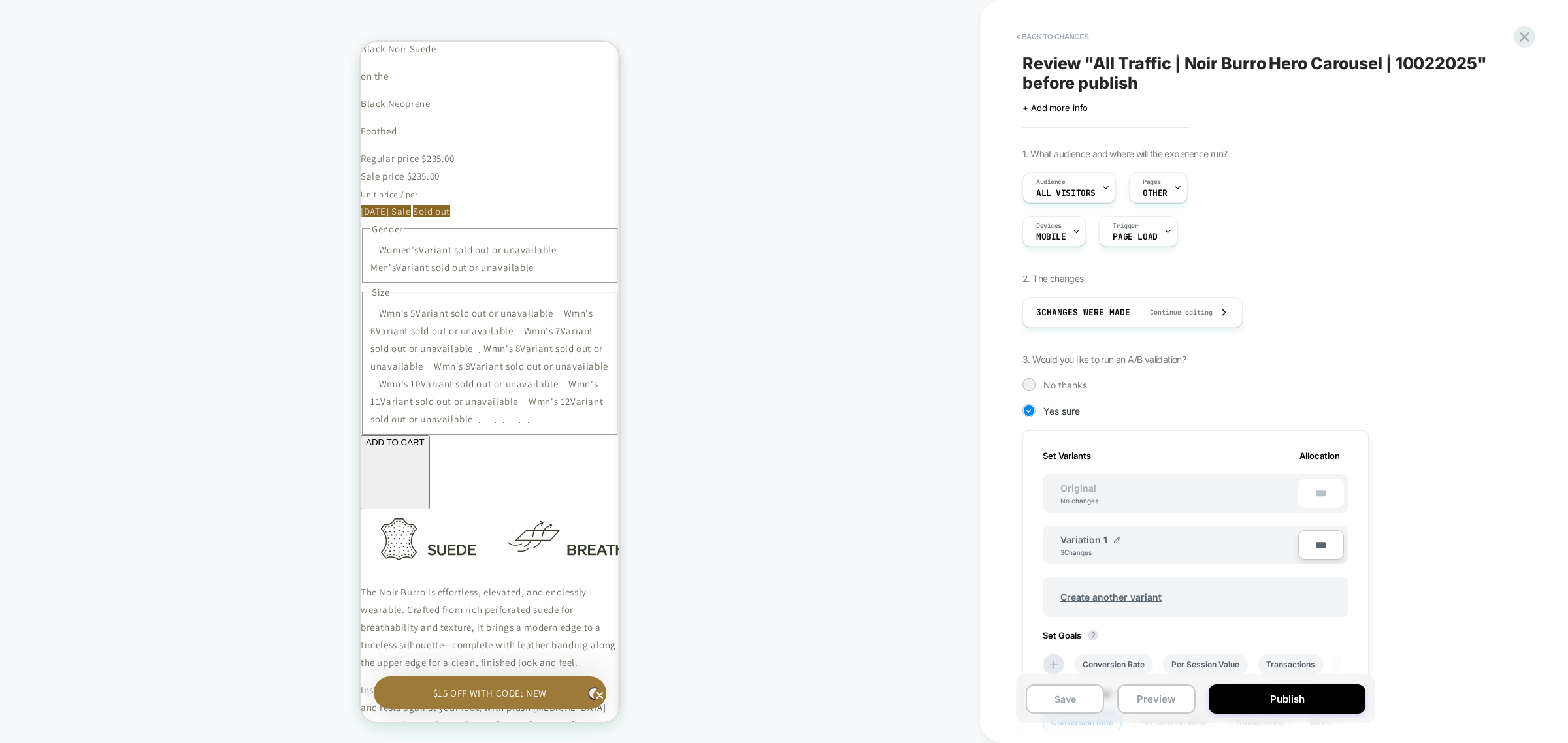
scroll to position [0, 0]
click at [1321, 550] on input "***" at bounding box center [1321, 545] width 46 height 29
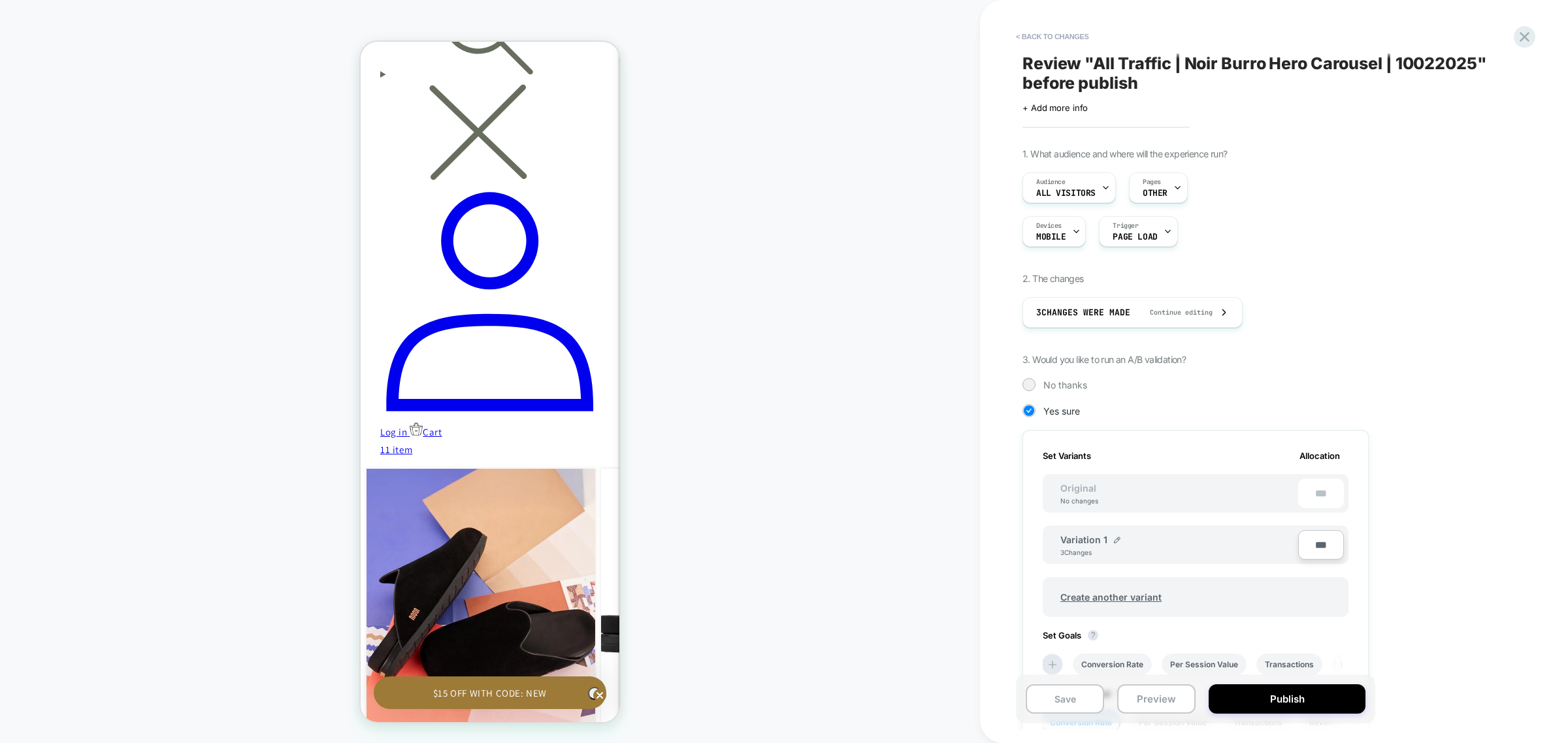
scroll to position [408, 0]
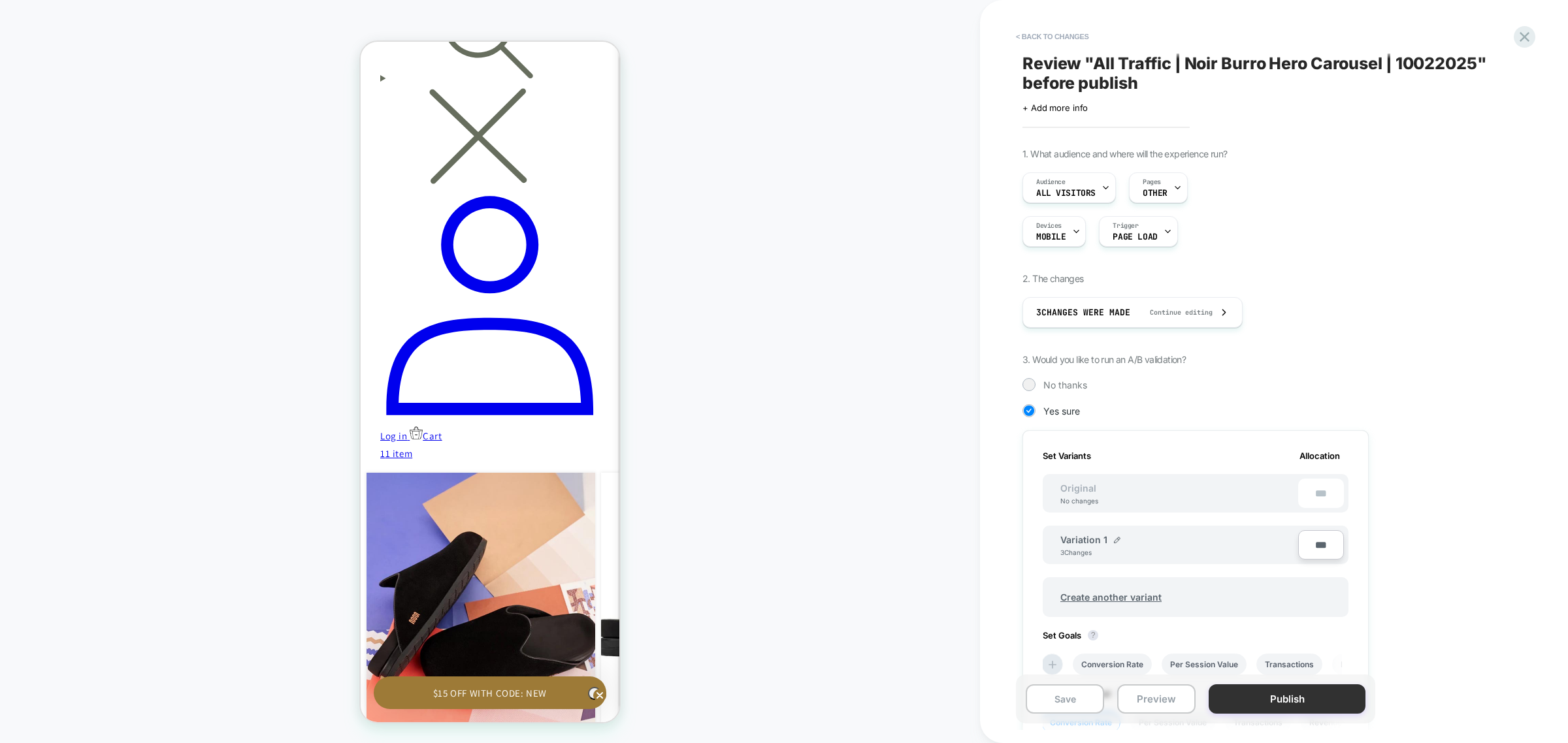
click at [1275, 704] on button "Publish" at bounding box center [1287, 698] width 157 height 29
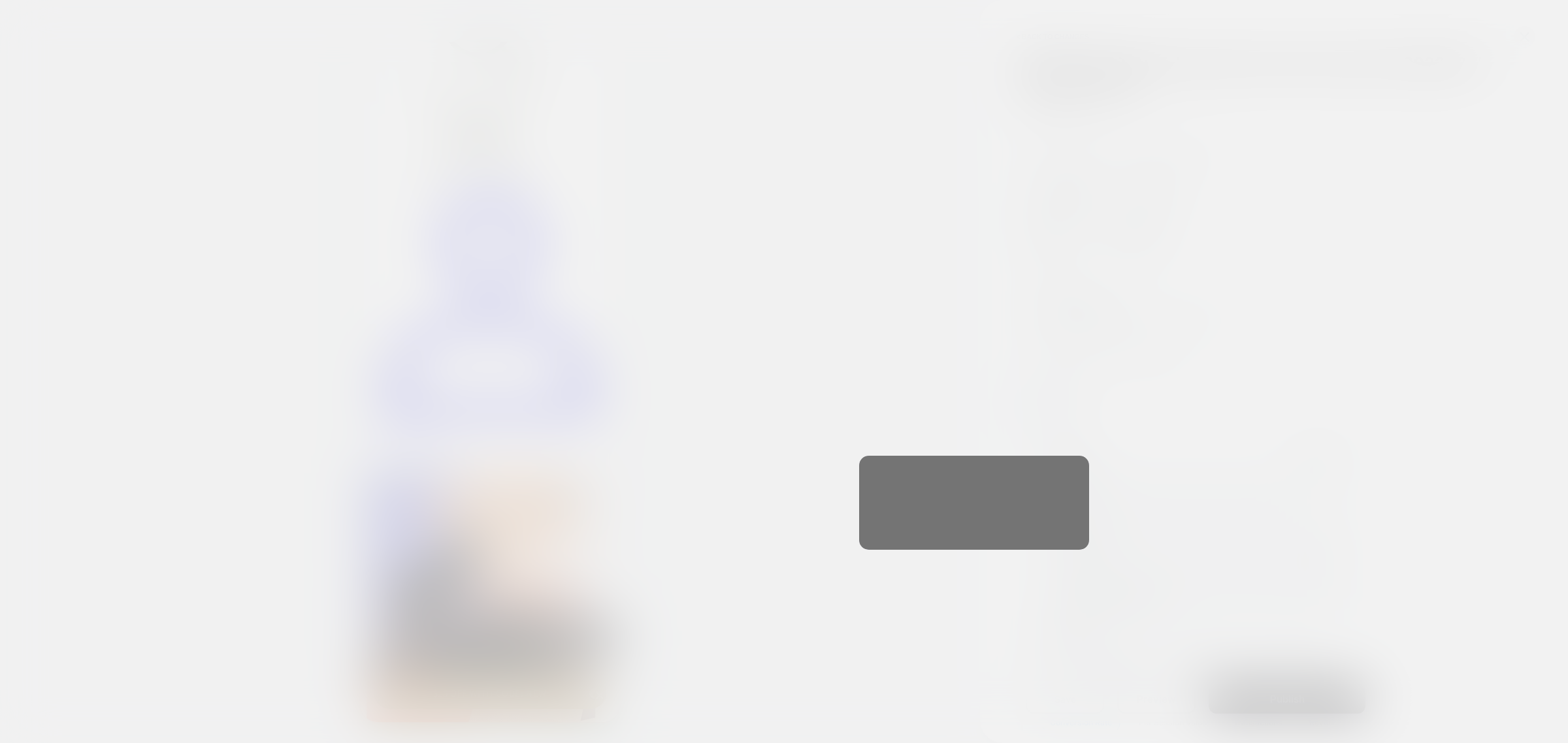
scroll to position [0, 191]
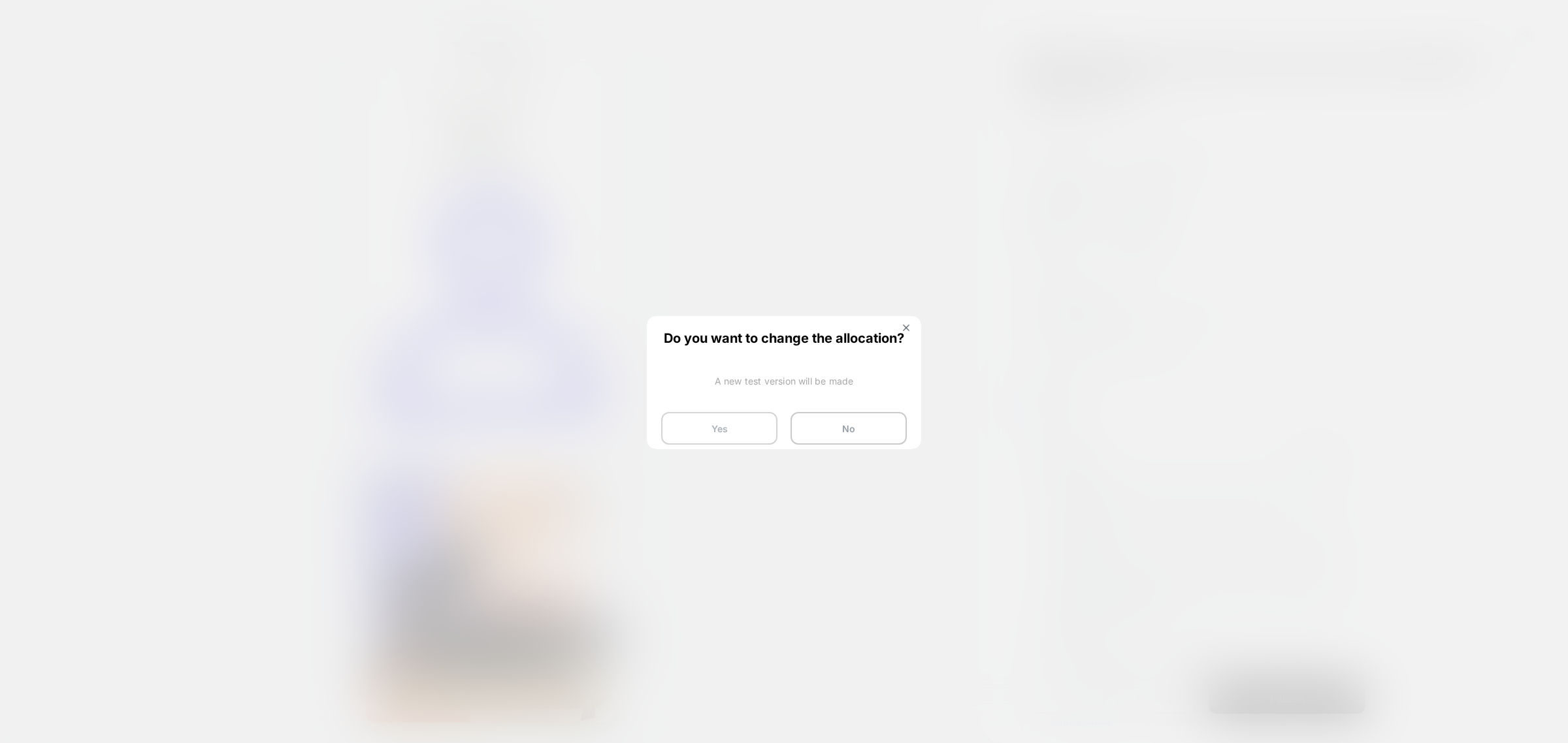
click at [729, 430] on button "Yes" at bounding box center [720, 428] width 116 height 32
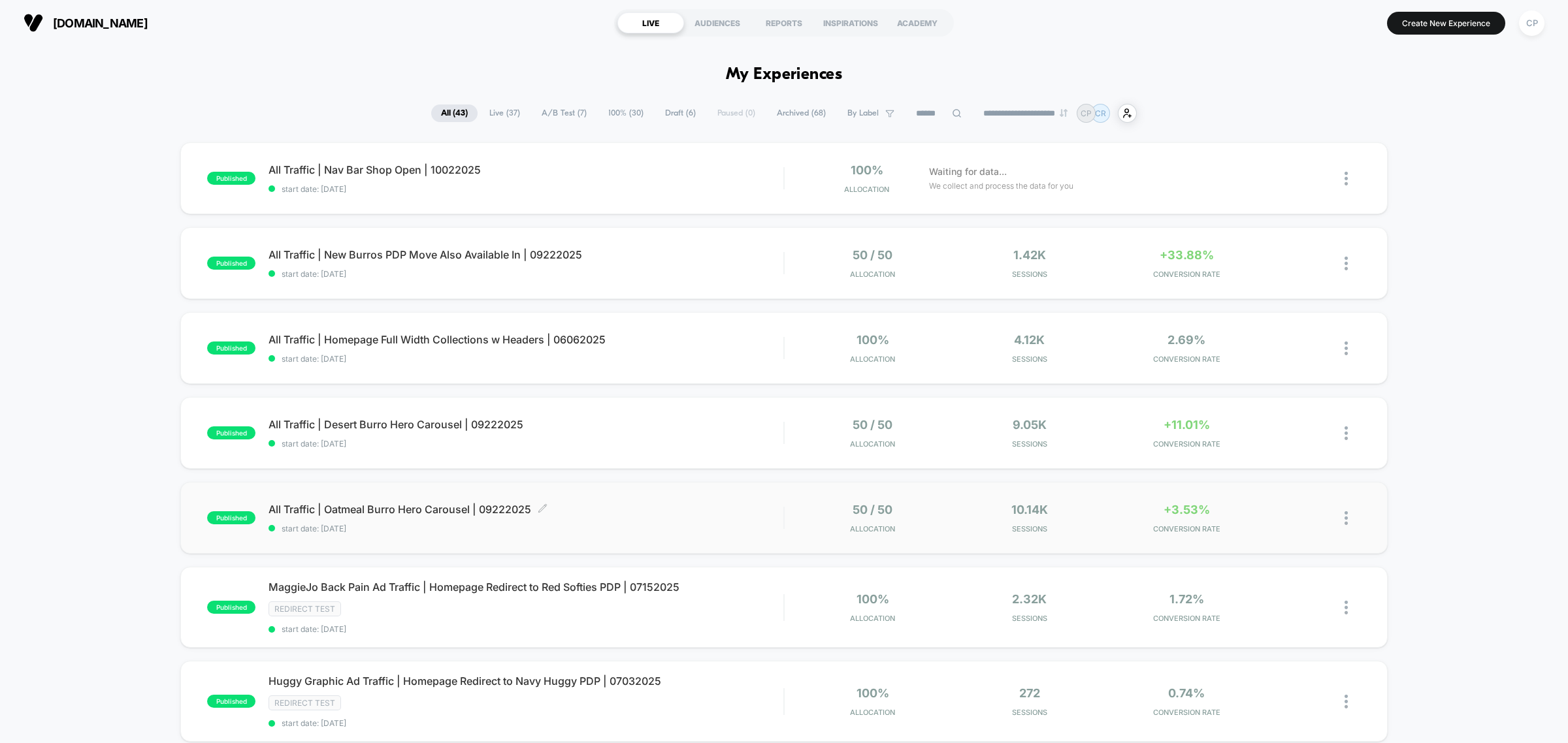
click at [348, 508] on span "All Traffic | Oatmeal Burro Hero Carousel | 09222025 Click to edit experience d…" at bounding box center [526, 509] width 515 height 13
click at [421, 420] on span "All Traffic | Desert Burro Hero Carousel | 09222025 Click to edit experience de…" at bounding box center [526, 425] width 515 height 13
